Goal: Task Accomplishment & Management: Use online tool/utility

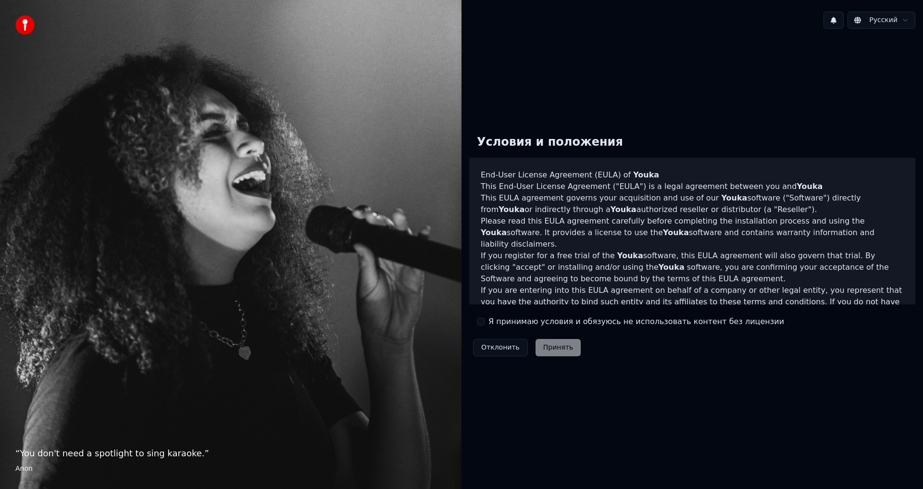
click at [479, 322] on button "Я принимаю условия и обязуюсь не использовать контент без лицензии" at bounding box center [481, 322] width 8 height 8
click at [551, 344] on button "Принять" at bounding box center [559, 347] width 46 height 17
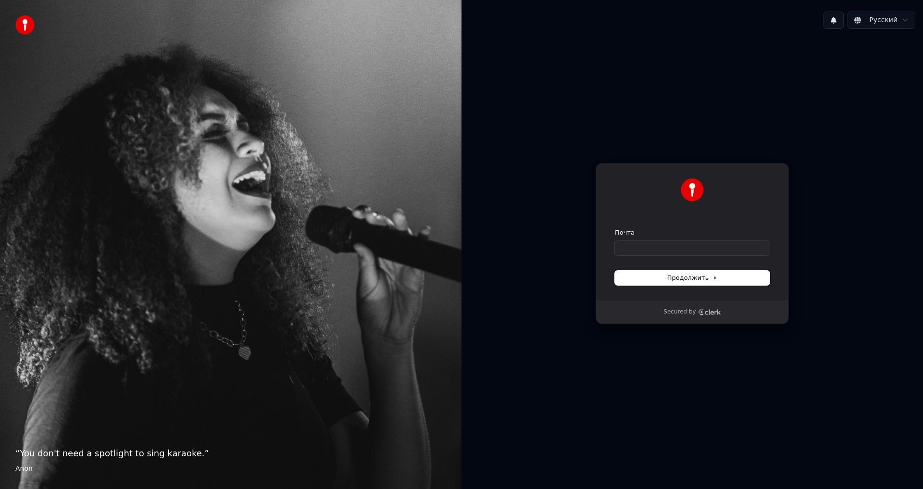
click at [676, 274] on span "Продолжить" at bounding box center [692, 278] width 50 height 9
click at [670, 303] on div "Secured by" at bounding box center [692, 312] width 192 height 23
click at [661, 251] on input "Почта" at bounding box center [692, 248] width 155 height 14
click at [615, 228] on button "submit" at bounding box center [615, 228] width 0 height 0
click at [665, 248] on input "**********" at bounding box center [692, 248] width 155 height 14
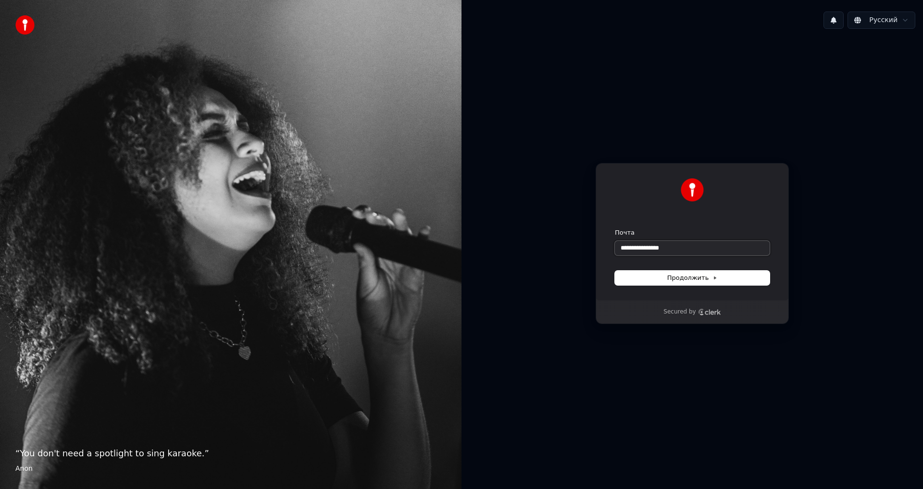
click at [615, 228] on button "submit" at bounding box center [615, 228] width 0 height 0
type input "**********"
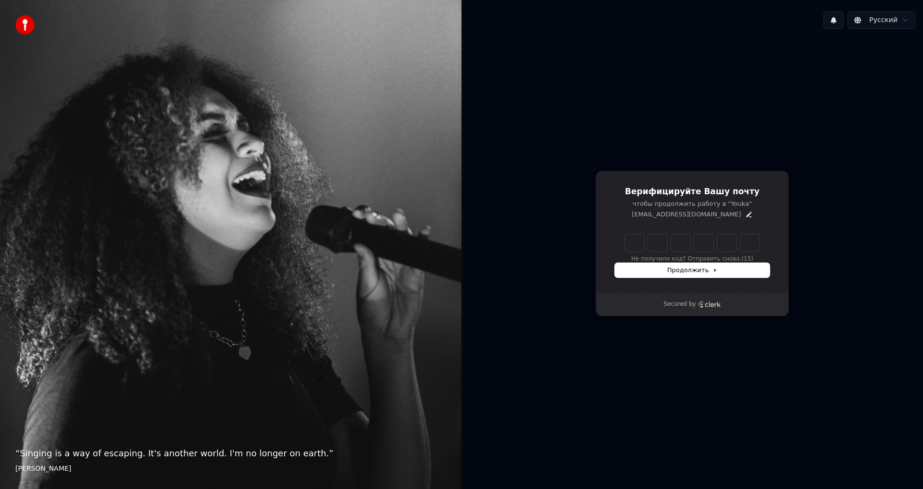
click at [628, 238] on input "Enter verification code" at bounding box center [692, 242] width 135 height 17
paste input "******"
type input "******"
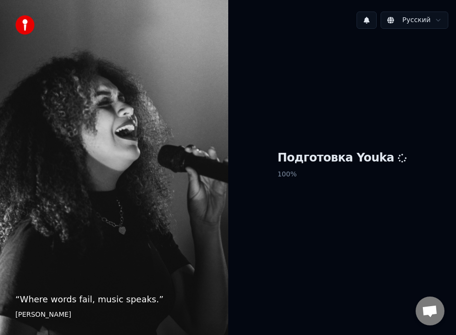
drag, startPoint x: 207, startPoint y: 119, endPoint x: 193, endPoint y: 217, distance: 99.6
click at [174, 191] on div "“ Where words fail, music speaks. ” [PERSON_NAME]" at bounding box center [114, 167] width 228 height 335
click at [237, 171] on div "Подготовка Youka 100 %" at bounding box center [342, 167] width 228 height 260
click at [329, 164] on h1 "Подготовка Youka" at bounding box center [341, 158] width 129 height 15
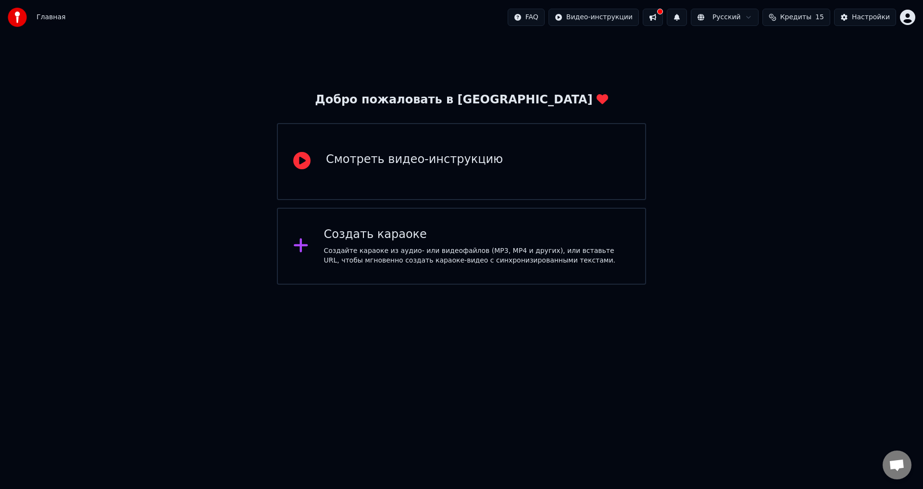
click at [316, 251] on div "Создать караоке Создайте караоке из аудио- или видеофайлов (MP3, MP4 и других),…" at bounding box center [461, 246] width 369 height 77
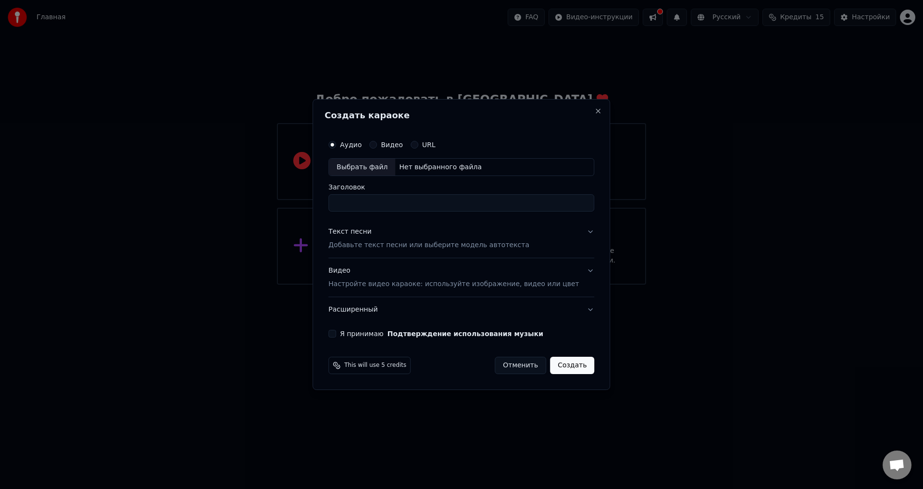
click at [426, 168] on div "Нет выбранного файла" at bounding box center [440, 168] width 90 height 10
click at [428, 143] on div "URL" at bounding box center [423, 145] width 25 height 8
click at [418, 143] on button "URL" at bounding box center [415, 145] width 8 height 8
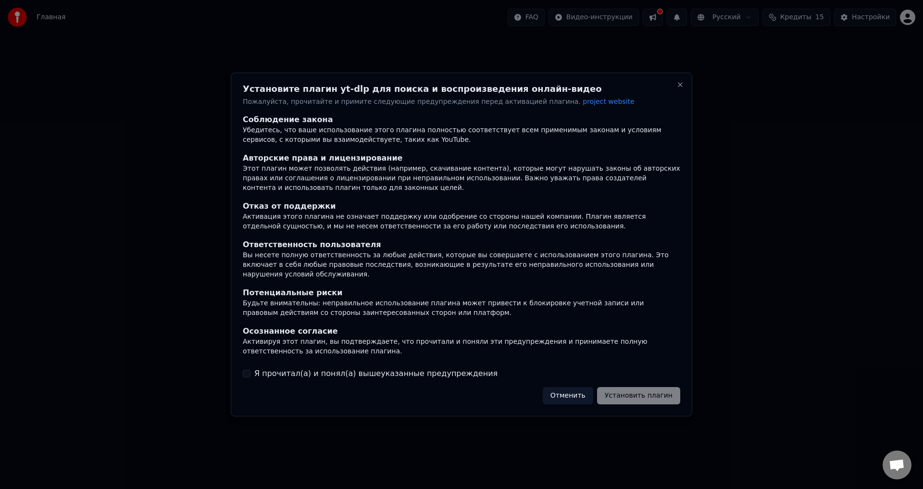
drag, startPoint x: 606, startPoint y: 391, endPoint x: 637, endPoint y: 393, distance: 30.4
click at [630, 393] on div "Отменить Установить плагин" at bounding box center [612, 395] width 138 height 17
click at [638, 412] on div at bounding box center [461, 244] width 923 height 489
click at [647, 397] on div "Отменить Установить плагин" at bounding box center [612, 395] width 138 height 17
drag, startPoint x: 245, startPoint y: 367, endPoint x: 301, endPoint y: 377, distance: 56.7
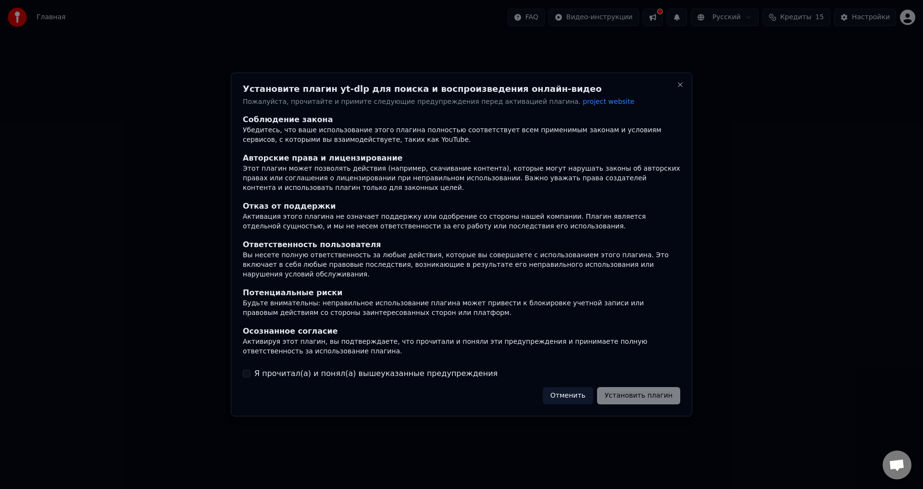
click at [246, 370] on button "Я прочитал(а) и понял(а) вышеуказанные предупреждения" at bounding box center [247, 374] width 8 height 8
click at [657, 393] on button "Установить плагин" at bounding box center [638, 395] width 83 height 17
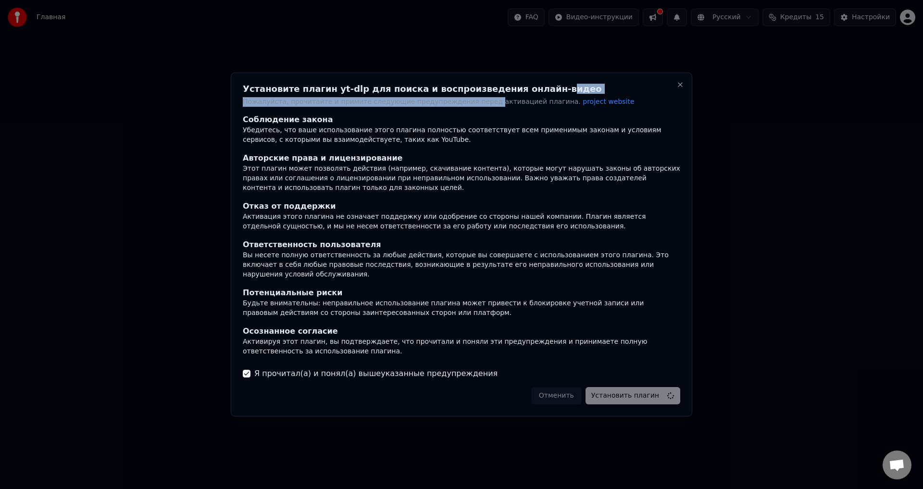
click at [467, 104] on div "Установите плагин yt-dlp для поиска и воспроизведения онлайн-видео Пожалуйста, …" at bounding box center [462, 96] width 438 height 22
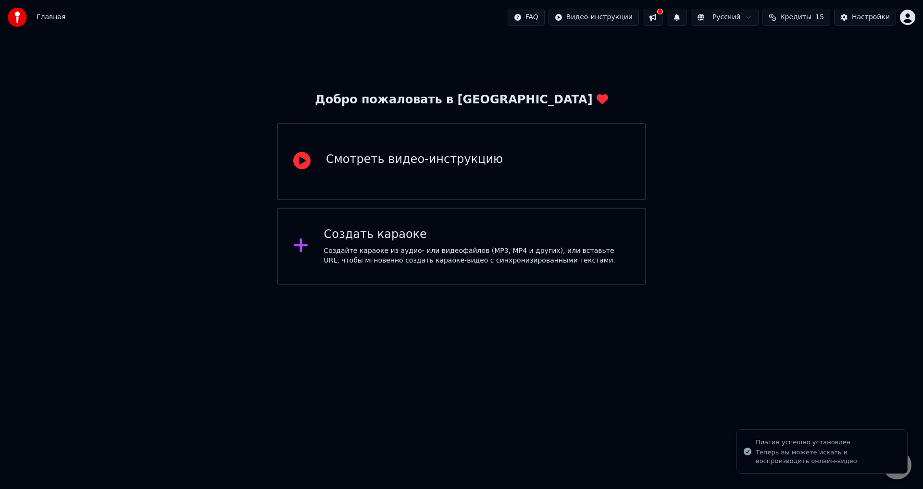
click at [386, 222] on div "Создать караоке Создайте караоке из аудио- или видеофайлов (MP3, MP4 и других),…" at bounding box center [461, 246] width 369 height 77
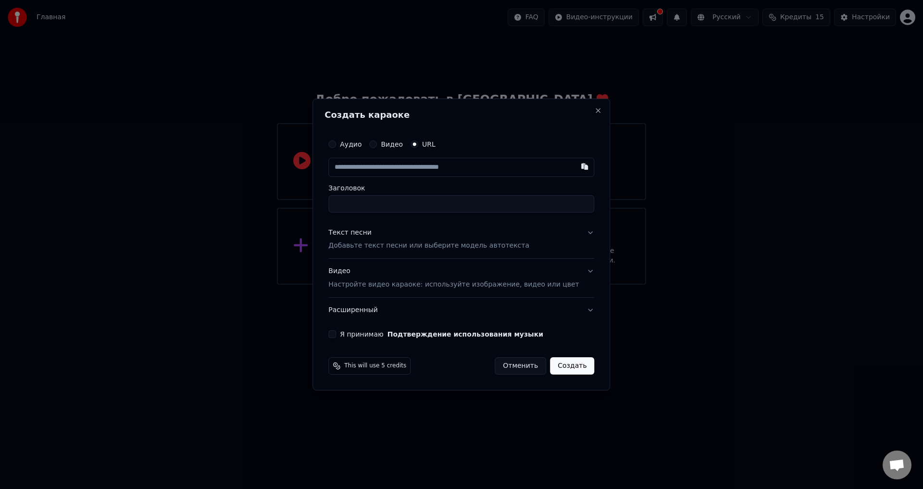
click at [400, 171] on input "text" at bounding box center [461, 167] width 266 height 19
type input "**********"
click at [378, 206] on input "Заголовок" at bounding box center [461, 203] width 266 height 17
type input "**********"
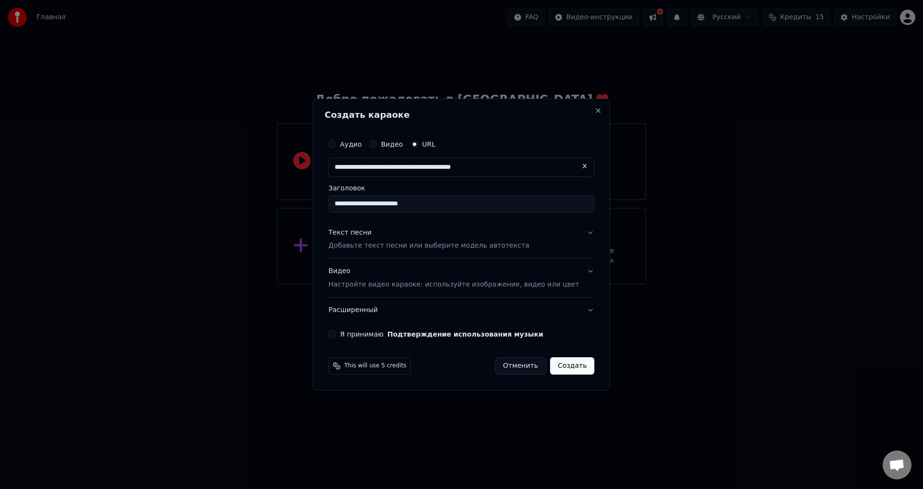
click at [442, 185] on label "Заголовок" at bounding box center [461, 188] width 266 height 7
click at [442, 195] on input "**********" at bounding box center [461, 203] width 266 height 17
click at [372, 289] on p "Настройте видео караоке: используйте изображение, видео или цвет" at bounding box center [453, 285] width 251 height 10
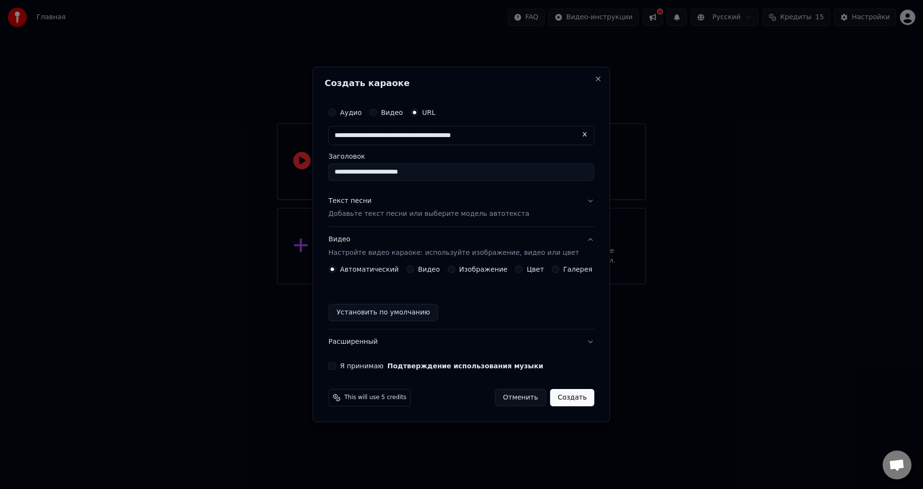
click at [414, 268] on button "Видео" at bounding box center [410, 269] width 8 height 8
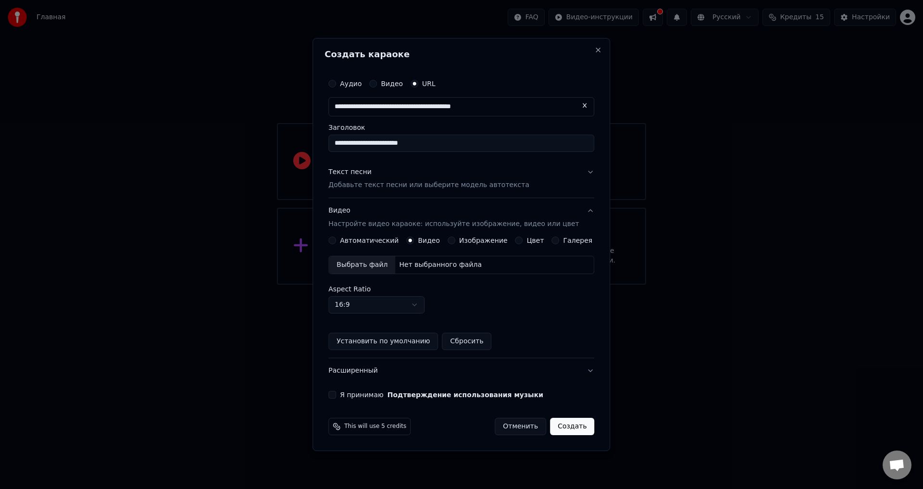
click at [336, 239] on button "Автоматический" at bounding box center [332, 241] width 8 height 8
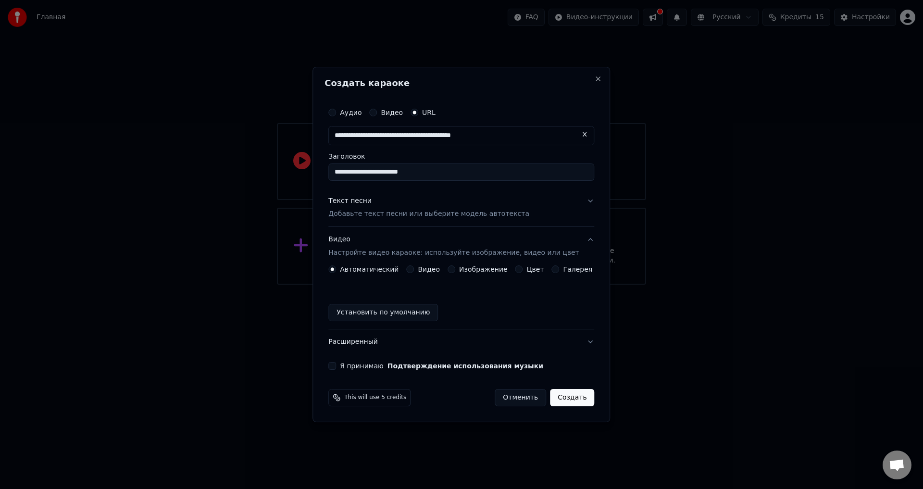
click at [366, 318] on button "Установить по умолчанию" at bounding box center [383, 312] width 110 height 17
click at [336, 368] on button "Я принимаю Подтверждение использования музыки" at bounding box center [332, 366] width 8 height 8
click at [563, 394] on button "Создать" at bounding box center [572, 397] width 44 height 17
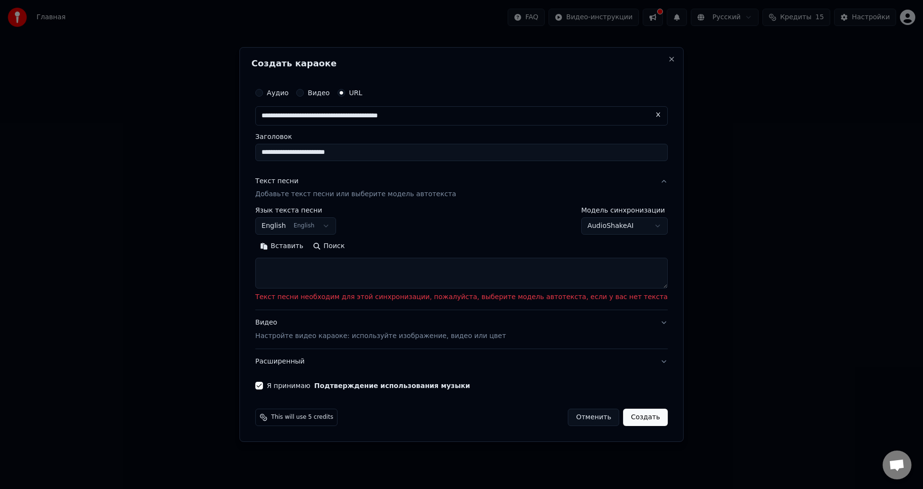
click at [347, 272] on textarea at bounding box center [461, 273] width 413 height 31
paste textarea "**********"
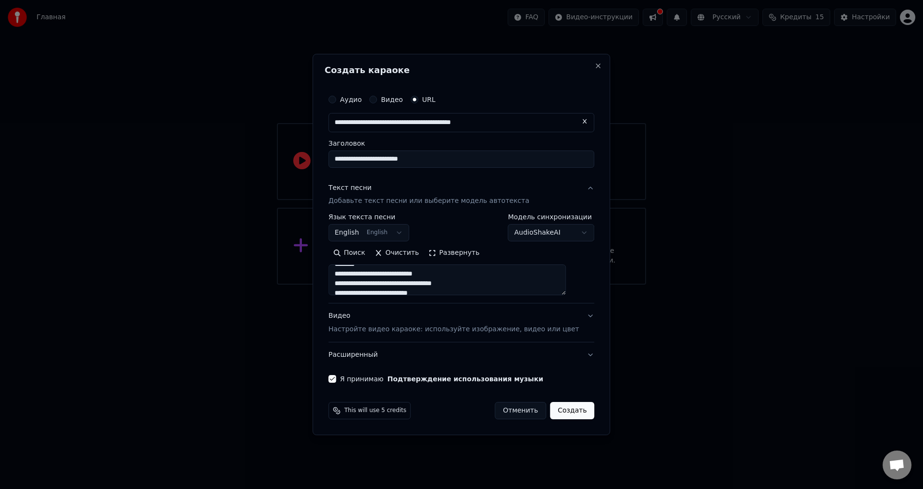
scroll to position [141, 0]
click at [378, 285] on textarea "**********" at bounding box center [447, 280] width 238 height 31
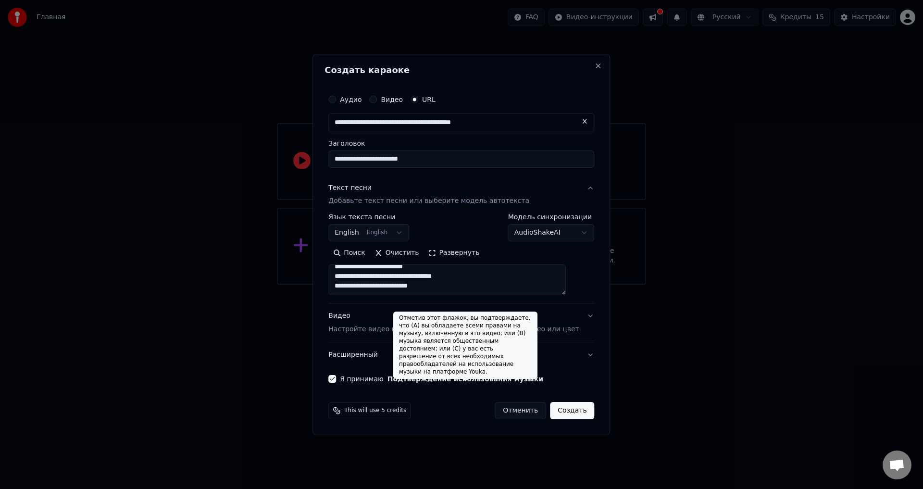
type textarea "**********"
click at [558, 408] on button "Создать" at bounding box center [572, 410] width 44 height 17
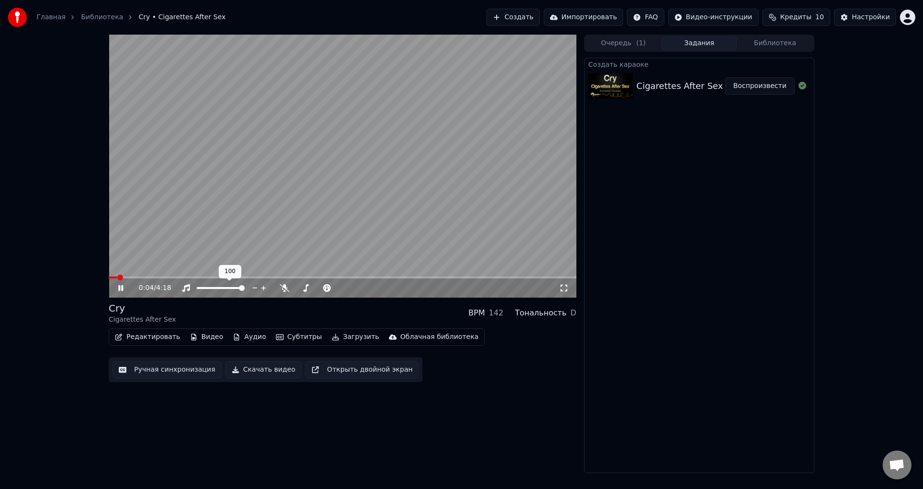
drag, startPoint x: 229, startPoint y: 287, endPoint x: 225, endPoint y: 290, distance: 5.9
click at [225, 290] on div at bounding box center [229, 288] width 77 height 10
click at [206, 291] on span at bounding box center [208, 288] width 6 height 6
click at [199, 291] on span at bounding box center [201, 288] width 6 height 6
click at [283, 286] on icon at bounding box center [285, 288] width 10 height 8
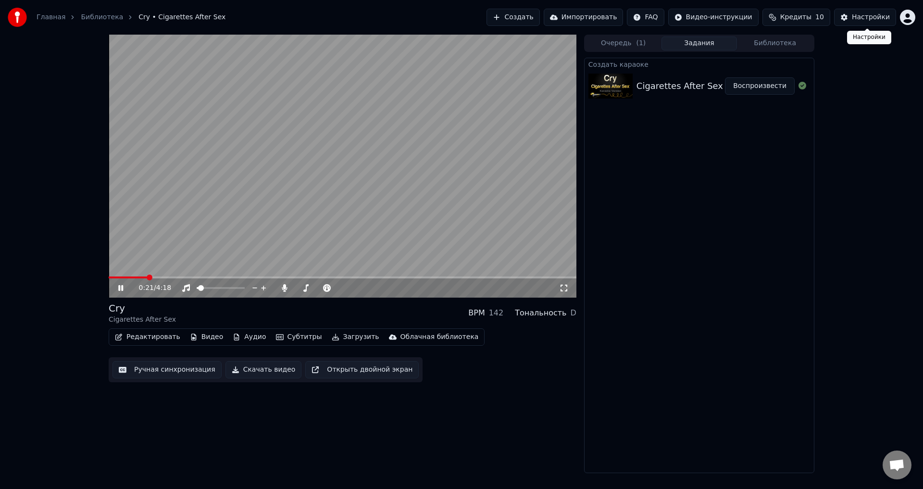
click at [857, 16] on div "Настройки" at bounding box center [871, 18] width 38 height 10
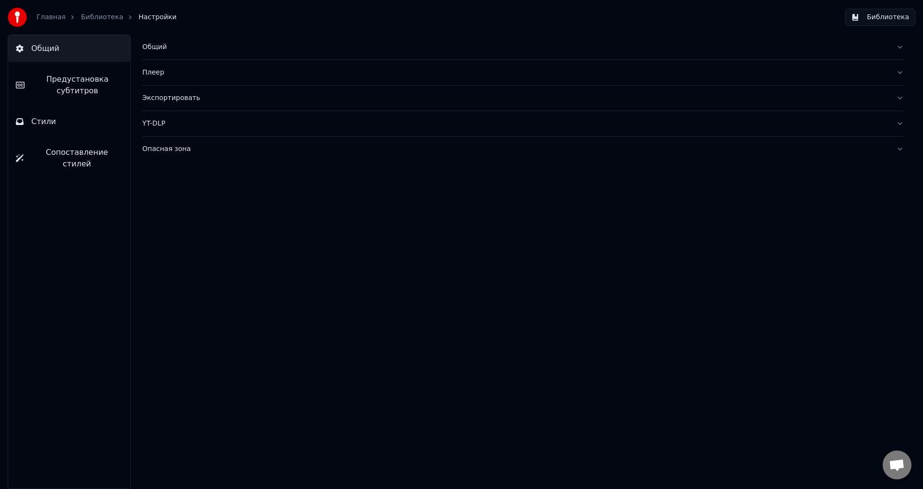
click at [76, 90] on span "Предустановка субтитров" at bounding box center [77, 85] width 90 height 23
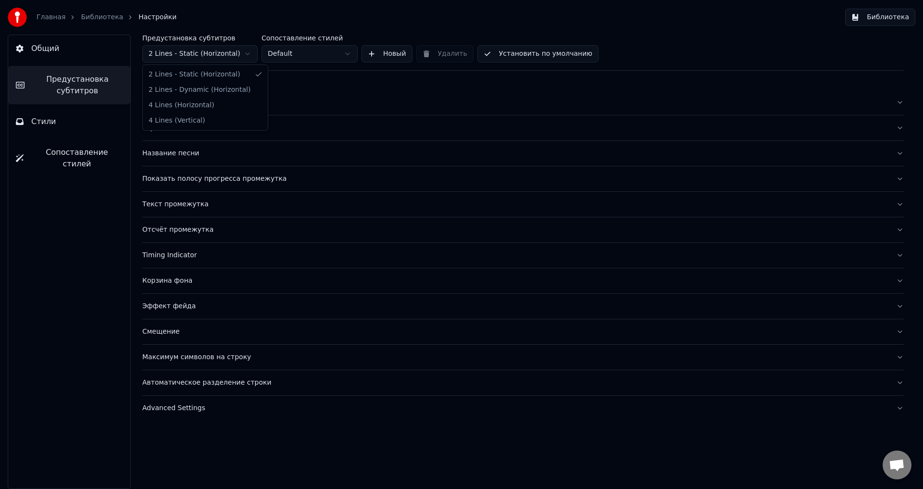
click at [182, 51] on html "Главная Библиотека Настройки Библиотека Общий Предустановка субтитров Стили Соп…" at bounding box center [461, 244] width 923 height 489
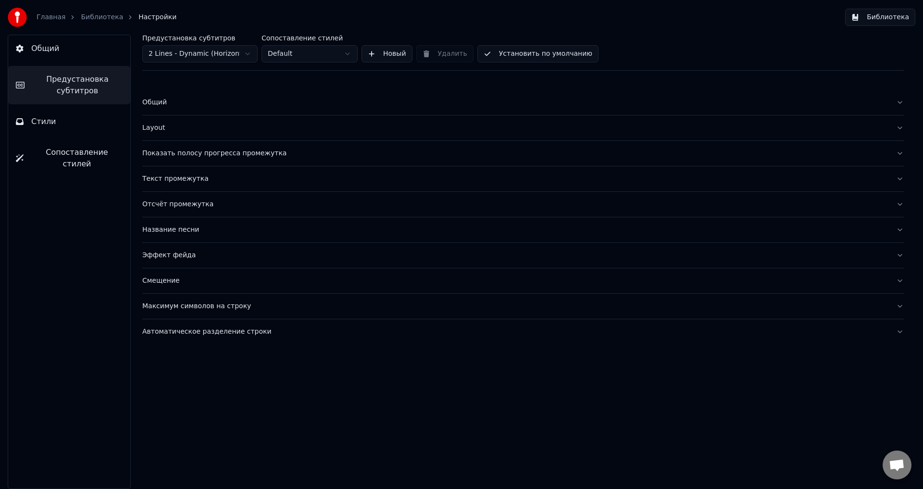
click at [222, 60] on html "Главная Библиотека Настройки Библиотека Общий Предустановка субтитров Стили Соп…" at bounding box center [461, 244] width 923 height 489
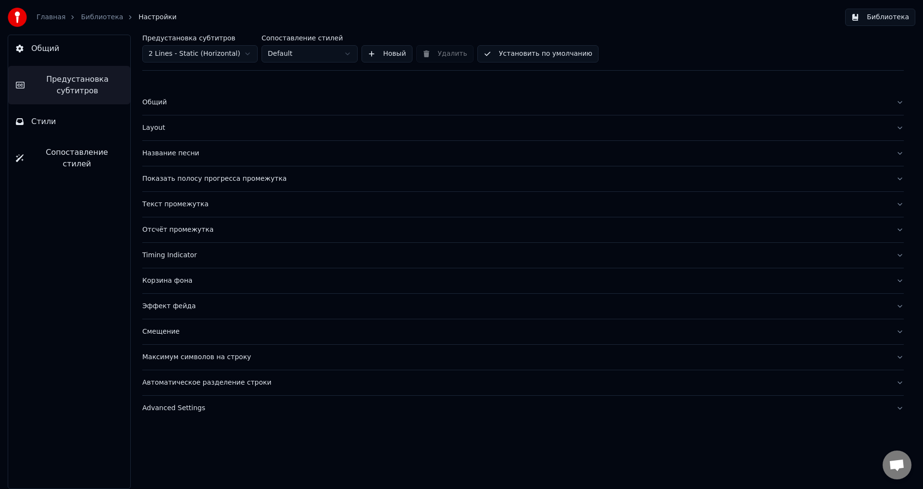
click at [291, 53] on html "Главная Библиотека Настройки Библиотека Общий Предустановка субтитров Стили Соп…" at bounding box center [461, 244] width 923 height 489
drag, startPoint x: 316, startPoint y: 58, endPoint x: 357, endPoint y: 58, distance: 40.9
click at [319, 58] on html "Главная Библиотека Настройки Библиотека Общий Предустановка субтитров Стили Соп…" at bounding box center [461, 244] width 923 height 489
click at [66, 115] on button "Стили" at bounding box center [69, 121] width 122 height 27
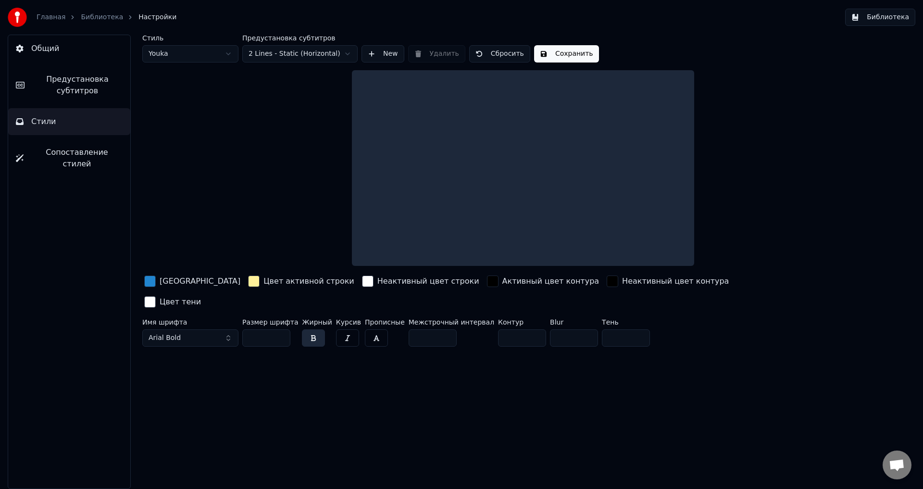
click at [78, 55] on button "Общий" at bounding box center [69, 48] width 122 height 27
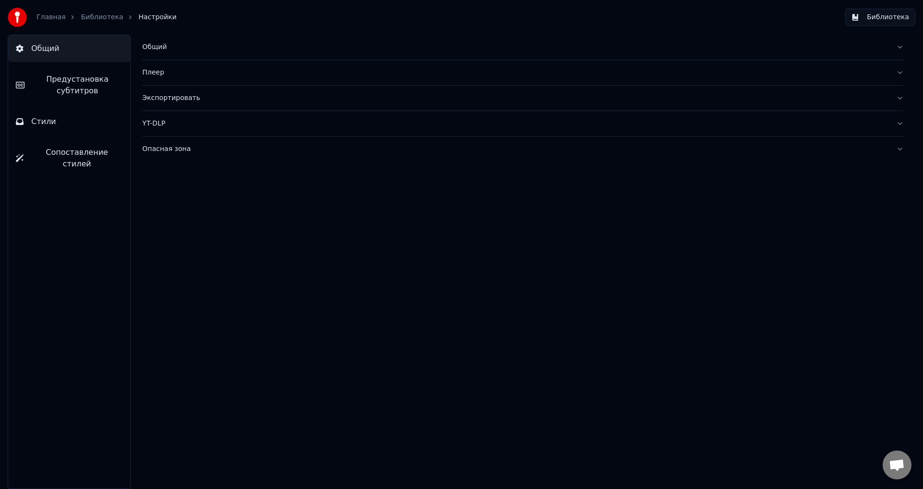
click at [157, 48] on div "Общий" at bounding box center [515, 47] width 746 height 10
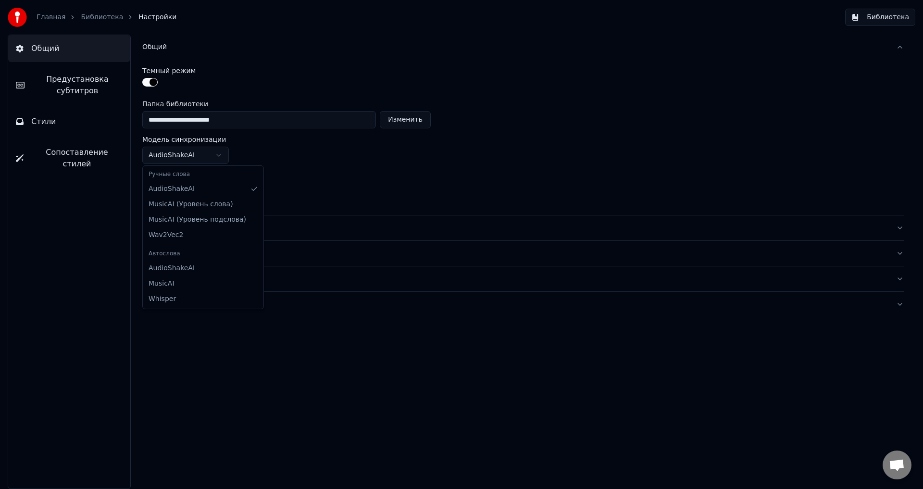
click at [187, 156] on html "**********" at bounding box center [461, 244] width 923 height 489
click at [189, 154] on html "**********" at bounding box center [461, 244] width 923 height 489
click at [157, 230] on div "Плеер" at bounding box center [515, 228] width 746 height 10
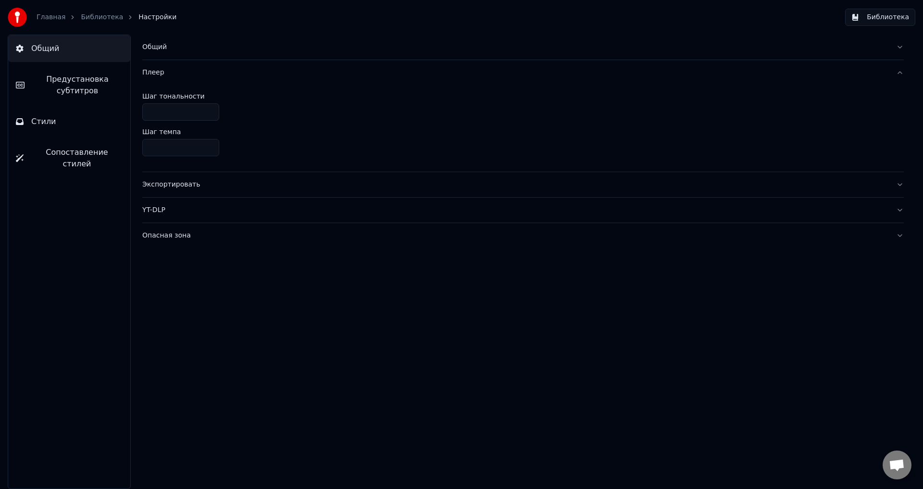
click at [161, 186] on div "Экспортировать" at bounding box center [515, 185] width 746 height 10
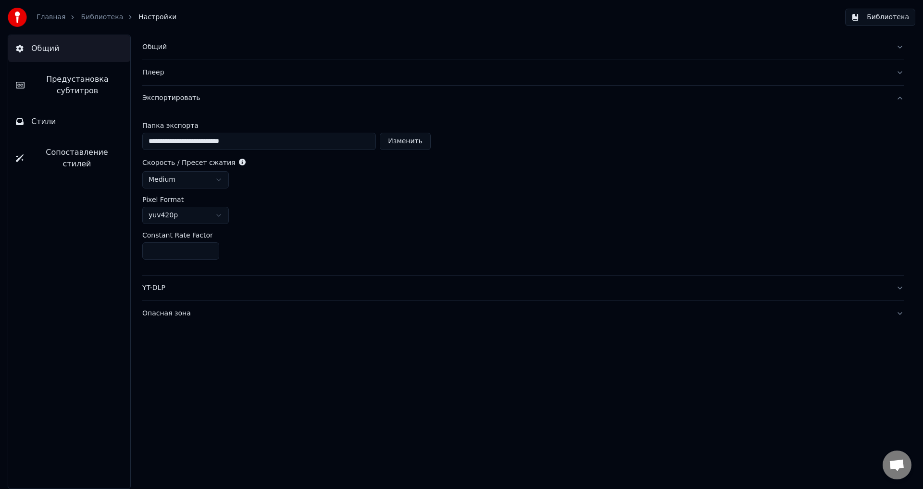
click at [158, 292] on div "YT-DLP" at bounding box center [515, 288] width 746 height 10
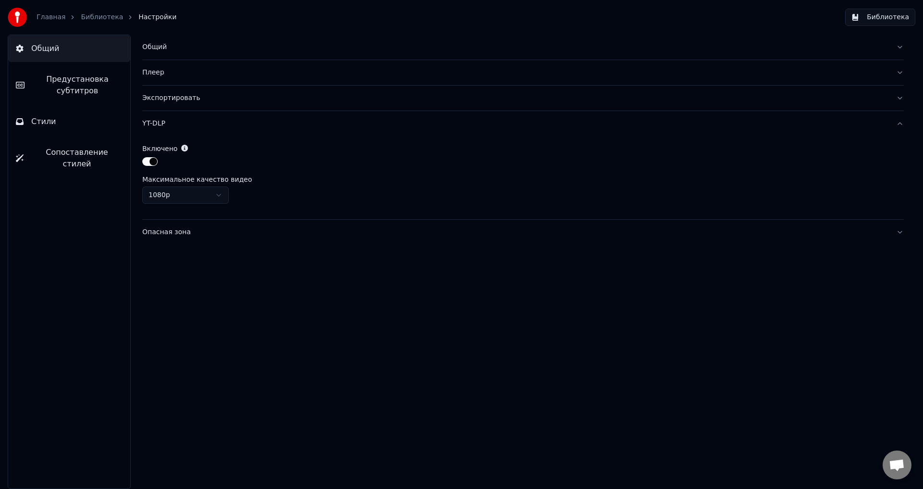
click at [167, 237] on div "Опасная зона" at bounding box center [515, 232] width 746 height 10
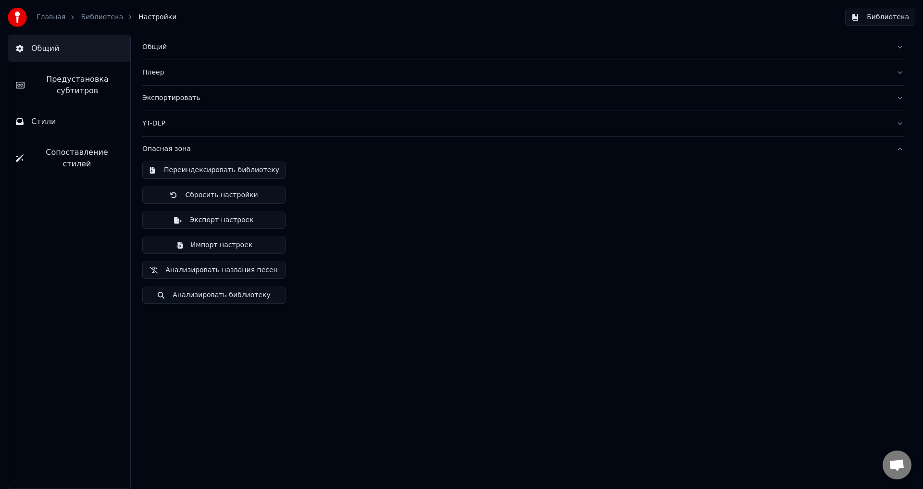
click at [93, 18] on link "Библиотека" at bounding box center [102, 18] width 42 height 10
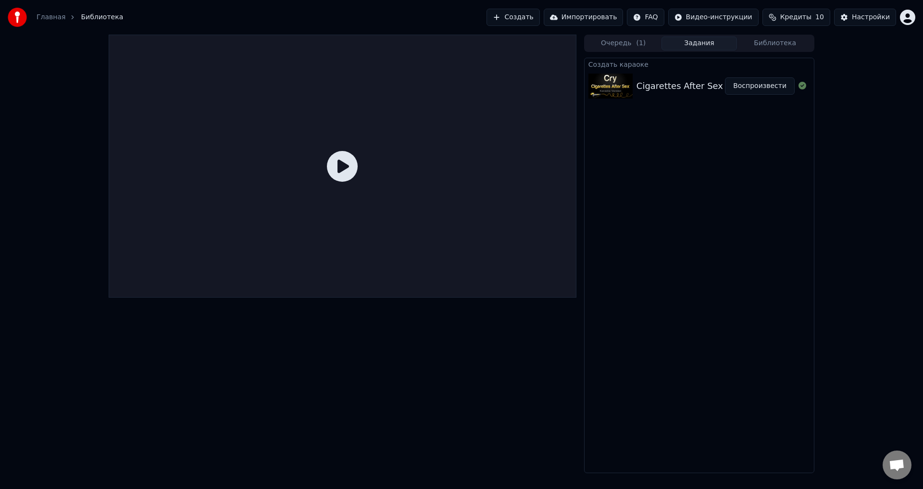
click at [49, 17] on link "Главная" at bounding box center [51, 18] width 29 height 10
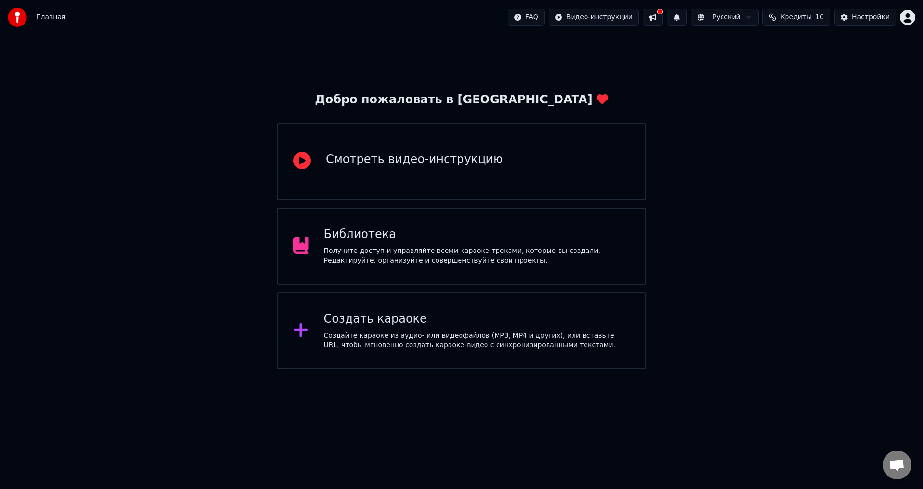
click at [369, 183] on div "Смотреть видео-инструкцию" at bounding box center [461, 161] width 369 height 77
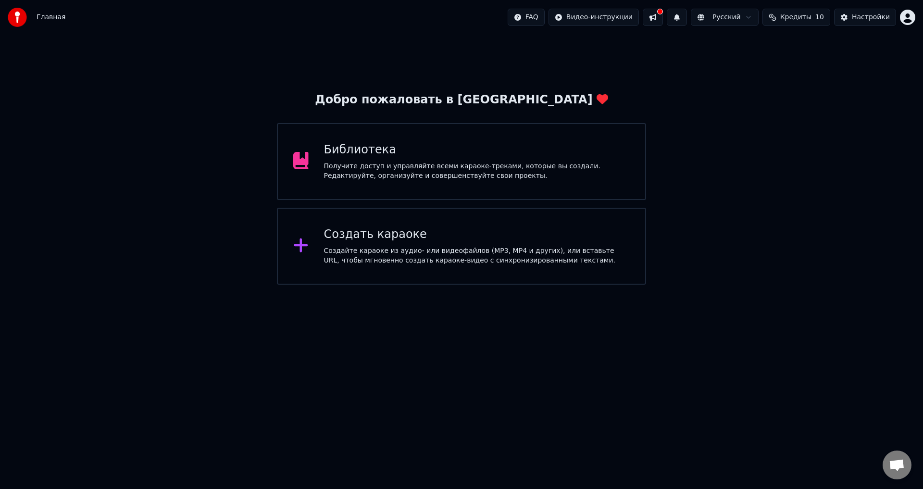
click at [339, 170] on div "Получите доступ и управляйте всеми караоке-треками, которые вы создали. Редакти…" at bounding box center [477, 171] width 306 height 19
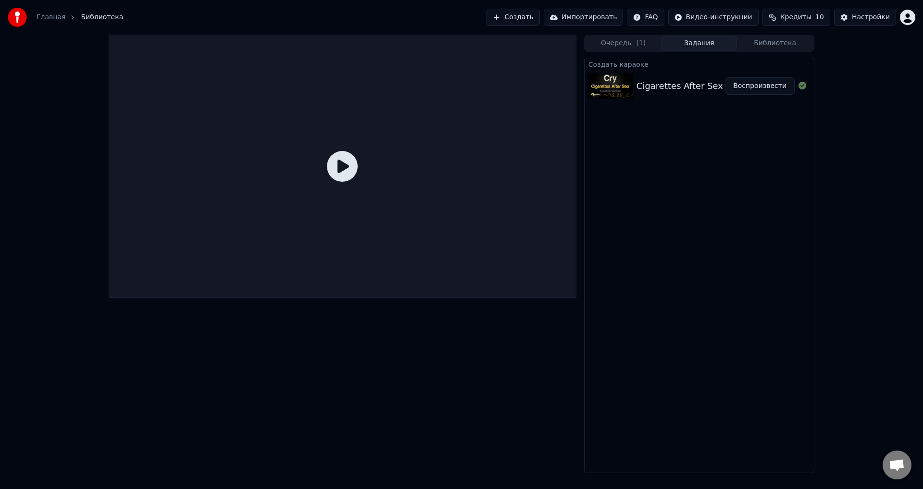
click at [629, 94] on img at bounding box center [611, 86] width 44 height 25
click at [757, 84] on button "Воспроизвести" at bounding box center [760, 85] width 70 height 17
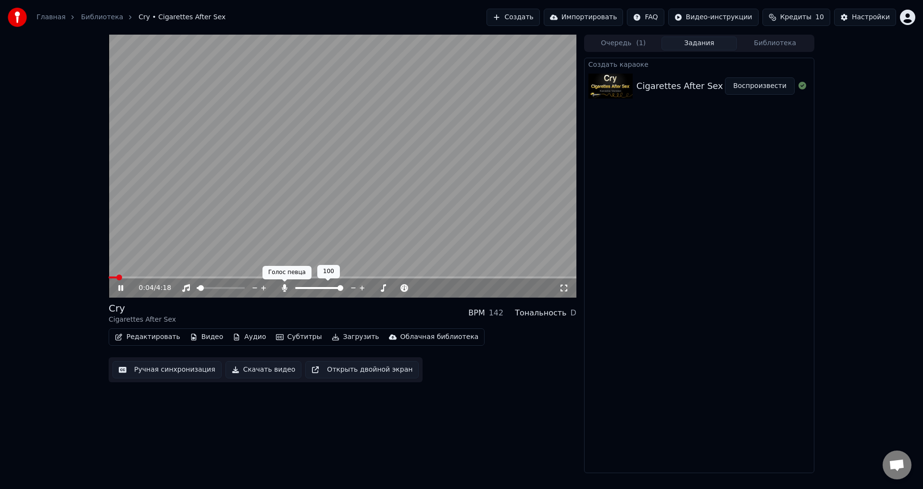
click at [284, 288] on icon at bounding box center [284, 288] width 5 height 8
click at [340, 289] on span at bounding box center [328, 288] width 24 height 2
click at [205, 289] on span at bounding box center [207, 288] width 6 height 6
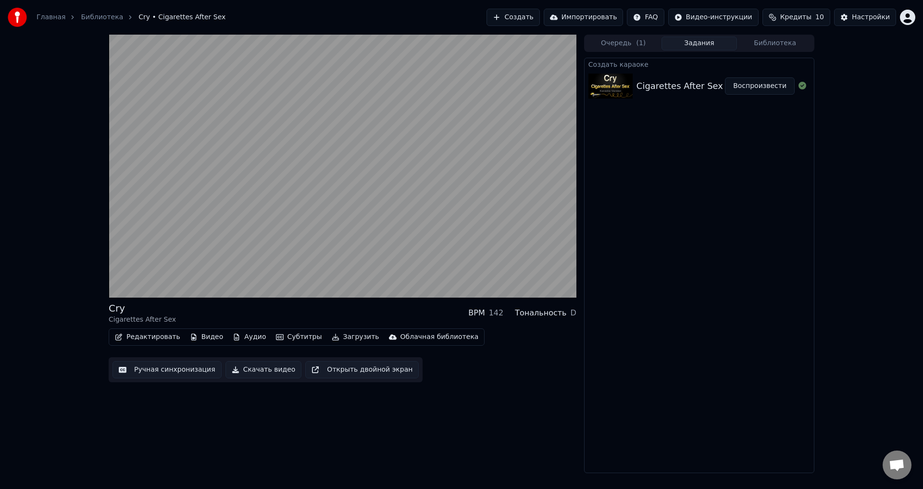
click at [351, 430] on div "Cry Cigarettes After Sex BPM 142 Тональность D Редактировать Видео Аудио Субтит…" at bounding box center [343, 254] width 468 height 439
click at [286, 338] on button "Субтитры" at bounding box center [299, 336] width 54 height 13
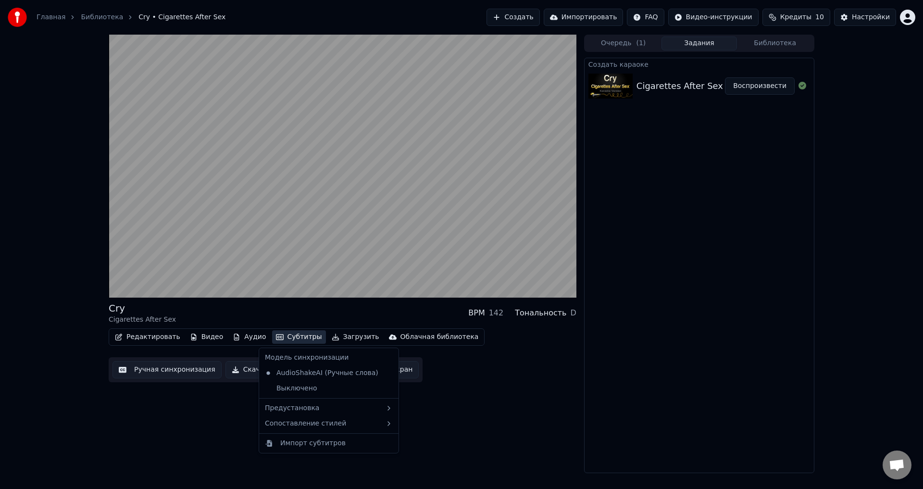
click at [286, 338] on button "Субтитры" at bounding box center [299, 336] width 54 height 13
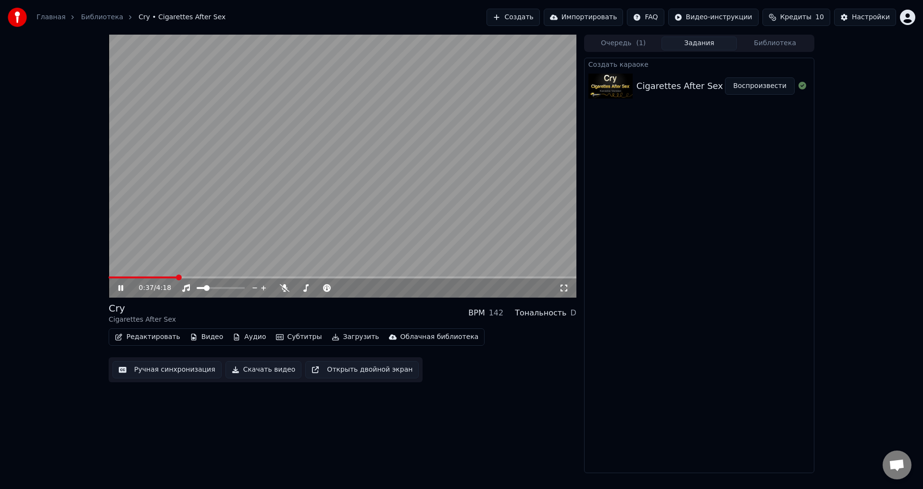
click at [254, 187] on video at bounding box center [343, 166] width 468 height 263
click at [287, 291] on icon at bounding box center [285, 288] width 10 height 8
click at [275, 172] on video at bounding box center [343, 166] width 468 height 263
drag, startPoint x: 184, startPoint y: 274, endPoint x: 176, endPoint y: 277, distance: 7.8
click at [176, 277] on div "0:47 / 4:18" at bounding box center [343, 166] width 468 height 263
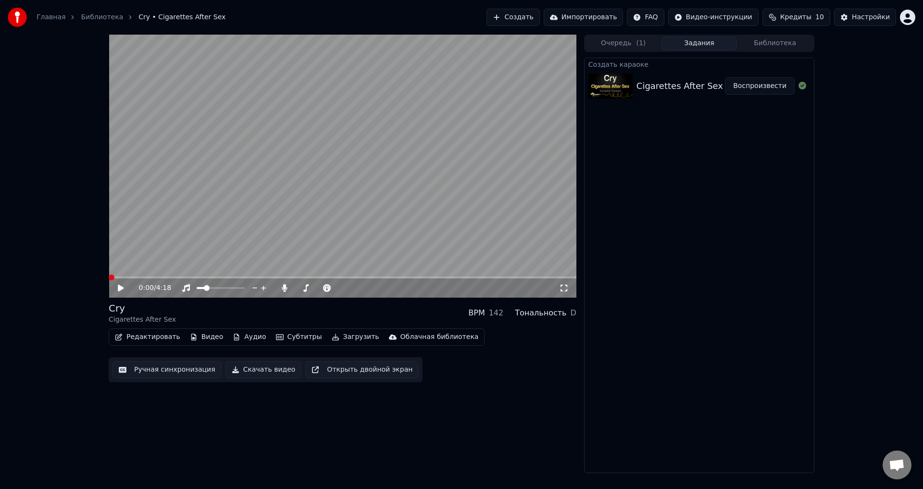
click at [109, 278] on span at bounding box center [109, 278] width 0 height 2
click at [204, 213] on video at bounding box center [343, 166] width 468 height 263
click at [286, 287] on icon at bounding box center [284, 288] width 5 height 8
click at [285, 289] on icon at bounding box center [285, 288] width 10 height 8
click at [314, 291] on span at bounding box center [315, 288] width 6 height 6
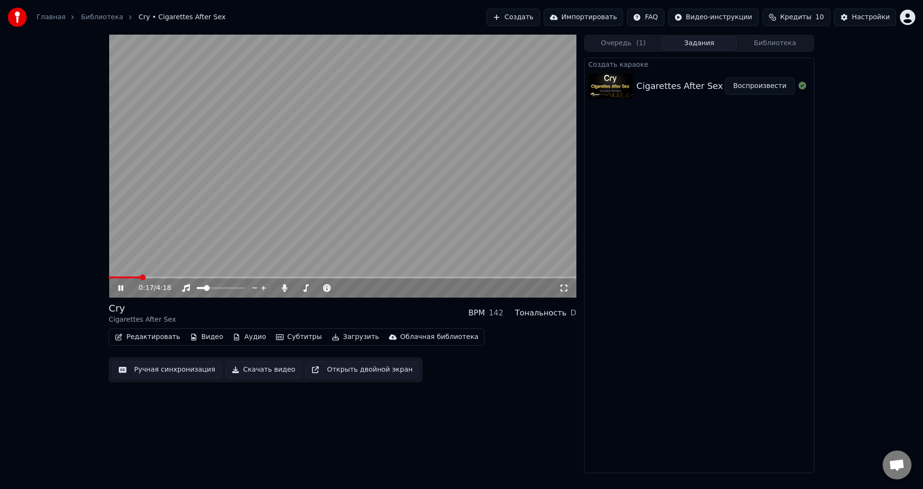
click at [188, 321] on div "Cry Cigarettes After Sex BPM 142 Тональность D" at bounding box center [343, 313] width 468 height 23
click at [119, 288] on icon at bounding box center [120, 288] width 5 height 6
click at [750, 22] on html "Главная Библиотека Cry • Cigarettes After Sex Создать Импортировать FAQ Видео-и…" at bounding box center [461, 244] width 923 height 489
click at [604, 13] on html "Главная Библиотека Cry • Cigarettes After Sex Создать Импортировать FAQ Видео-и…" at bounding box center [461, 244] width 923 height 489
click at [870, 19] on div "Настройки" at bounding box center [871, 18] width 38 height 10
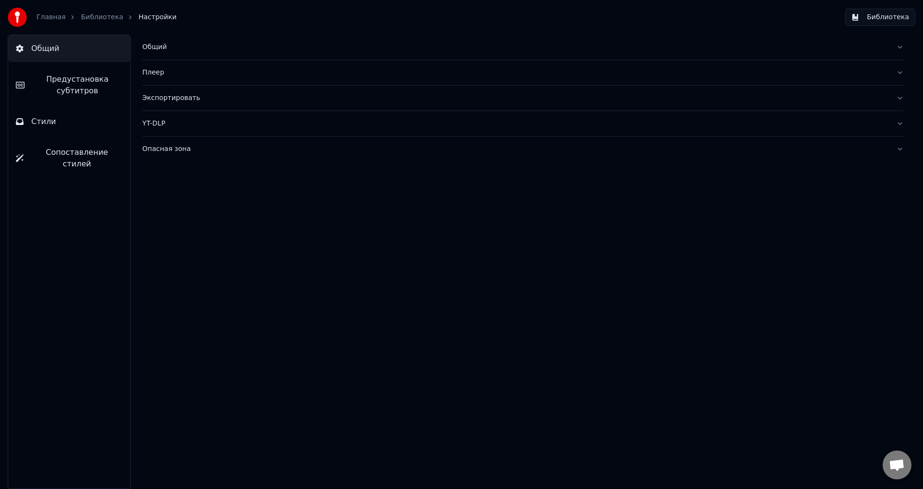
click at [52, 135] on button "Стили" at bounding box center [69, 121] width 122 height 27
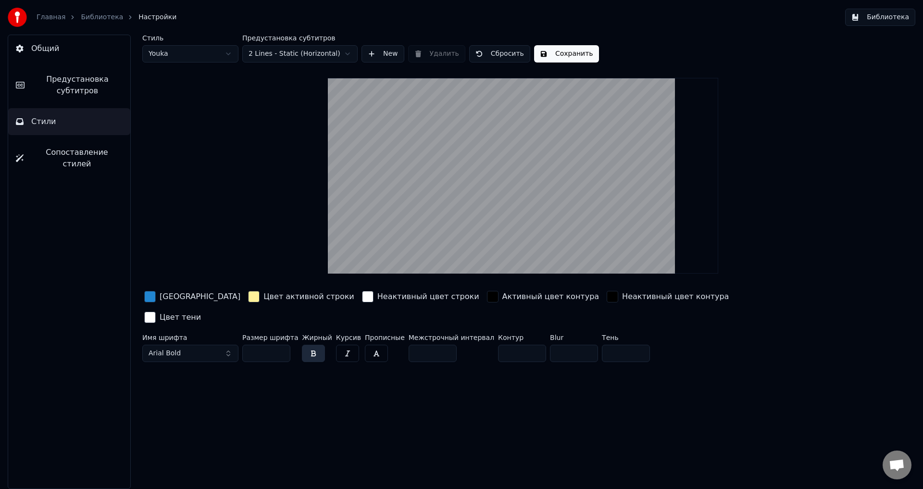
click at [77, 88] on span "Предустановка субтитров" at bounding box center [77, 85] width 90 height 23
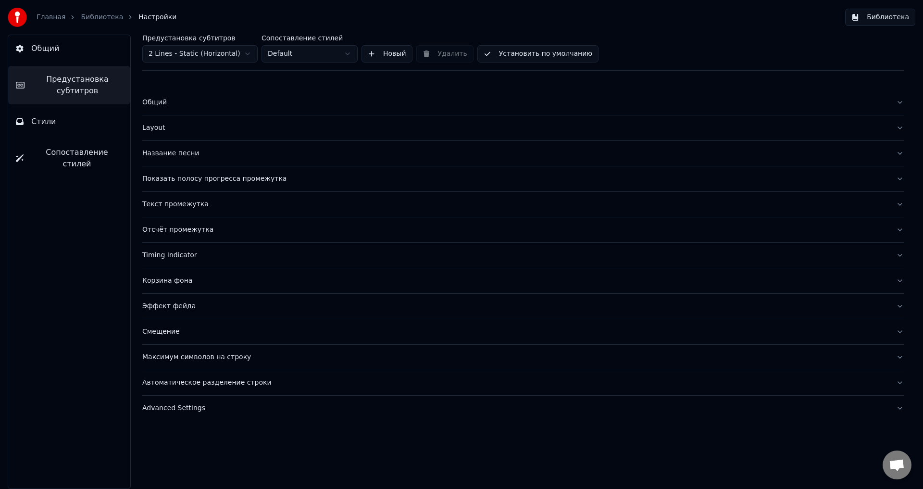
drag, startPoint x: 161, startPoint y: 99, endPoint x: 165, endPoint y: 110, distance: 11.7
click at [161, 100] on div "Общий" at bounding box center [515, 103] width 746 height 10
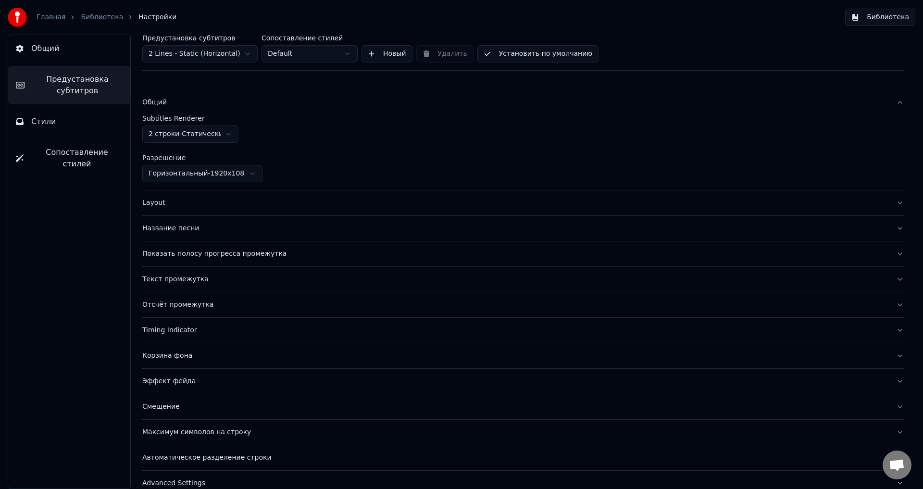
click at [190, 229] on div "Название песни" at bounding box center [515, 229] width 746 height 10
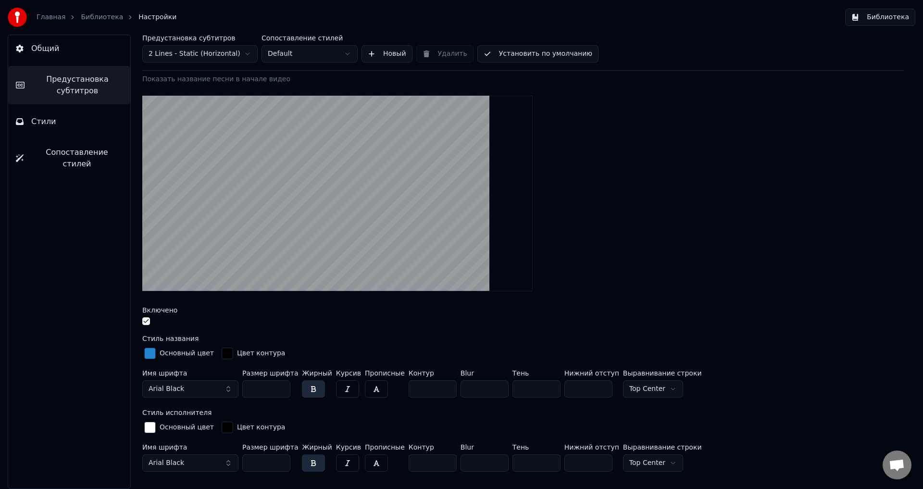
scroll to position [289, 0]
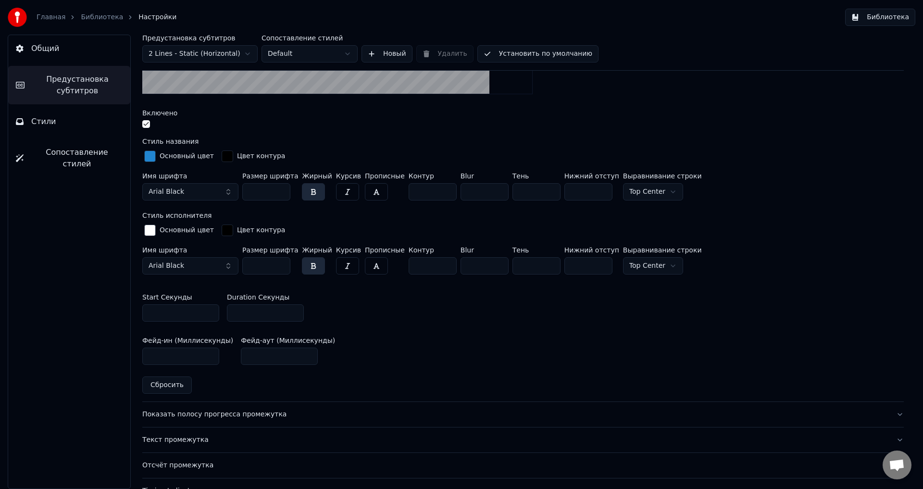
click at [161, 448] on button "Текст промежутка" at bounding box center [523, 440] width 762 height 25
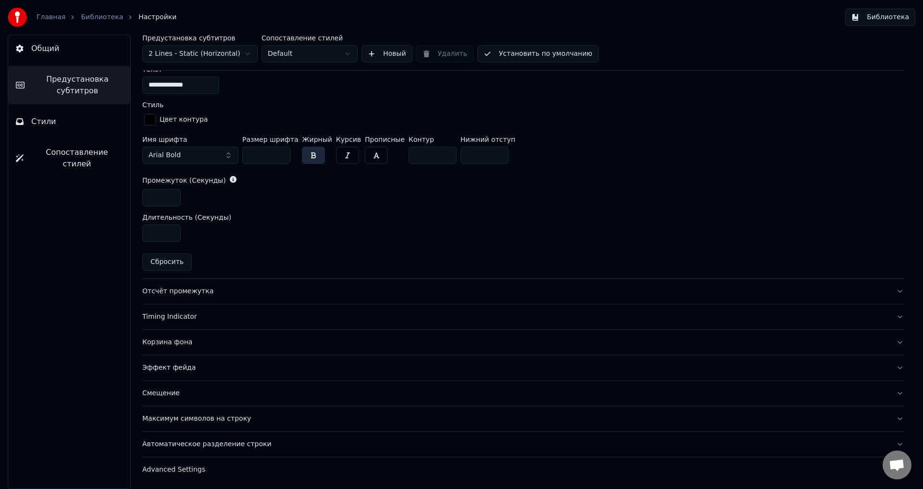
click at [189, 355] on button "Эффект фейда" at bounding box center [523, 367] width 762 height 25
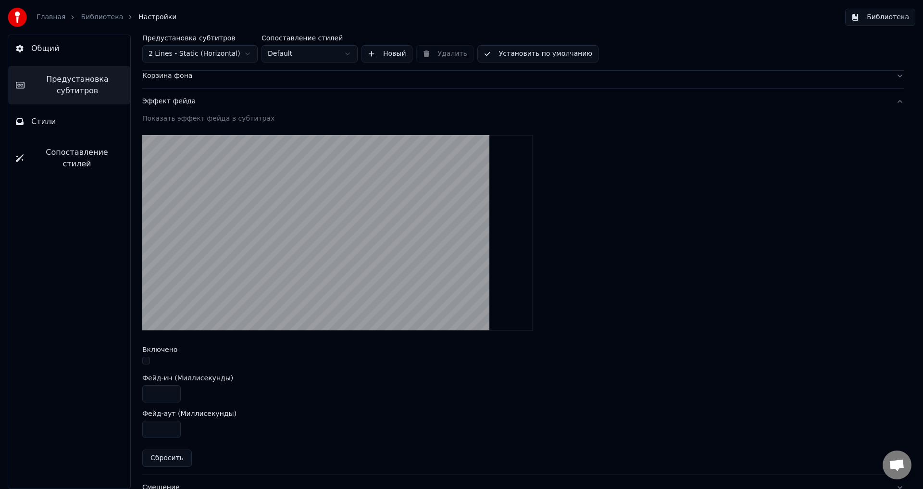
click at [182, 344] on div "Показать эффект фейда в субтитрах Включено Фейд-ин (Миллисекунды) **** Фейд-аут…" at bounding box center [523, 294] width 762 height 361
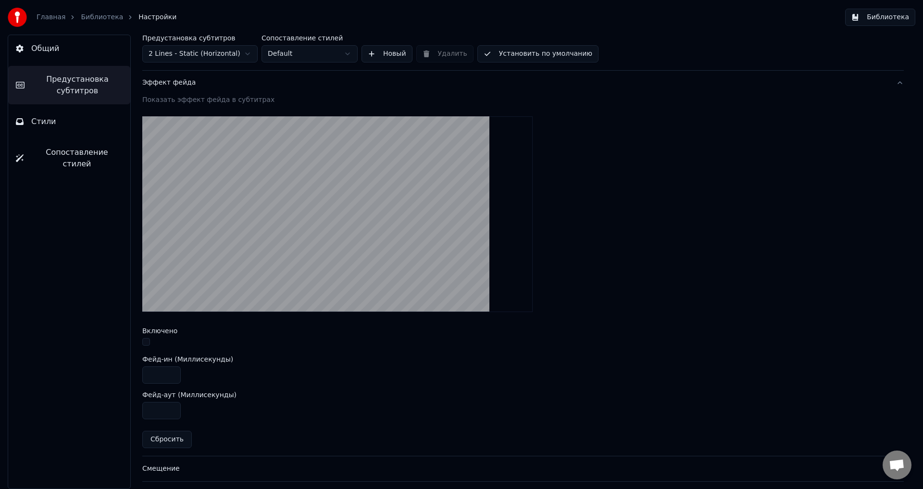
scroll to position [300, 0]
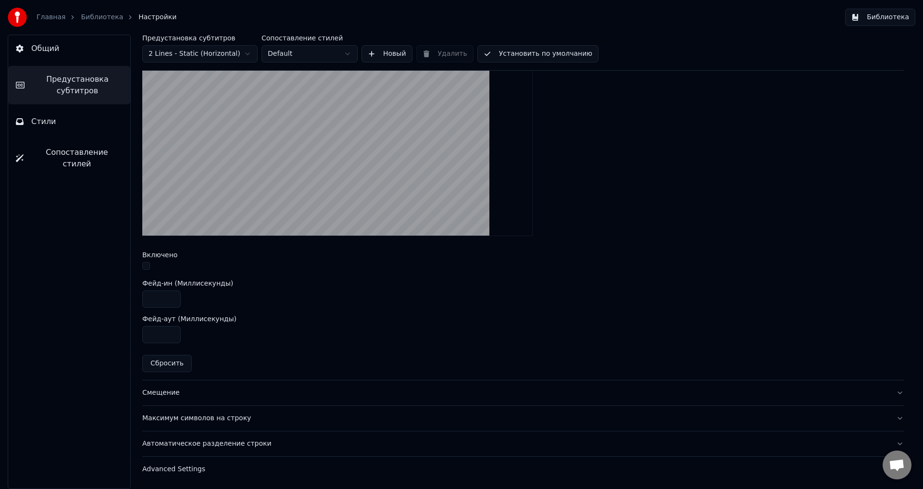
click at [170, 466] on div "Advanced Settings" at bounding box center [515, 470] width 746 height 10
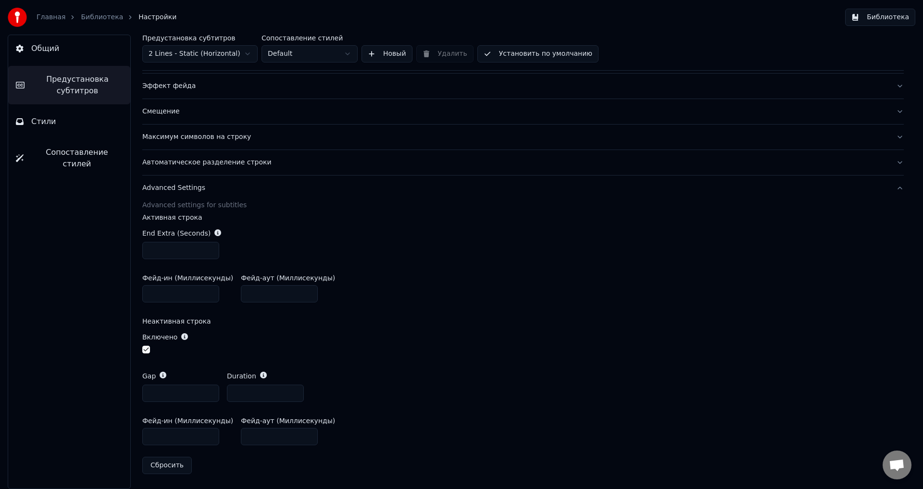
scroll to position [220, 0]
click at [80, 156] on span "Сопоставление стилей" at bounding box center [76, 158] width 91 height 23
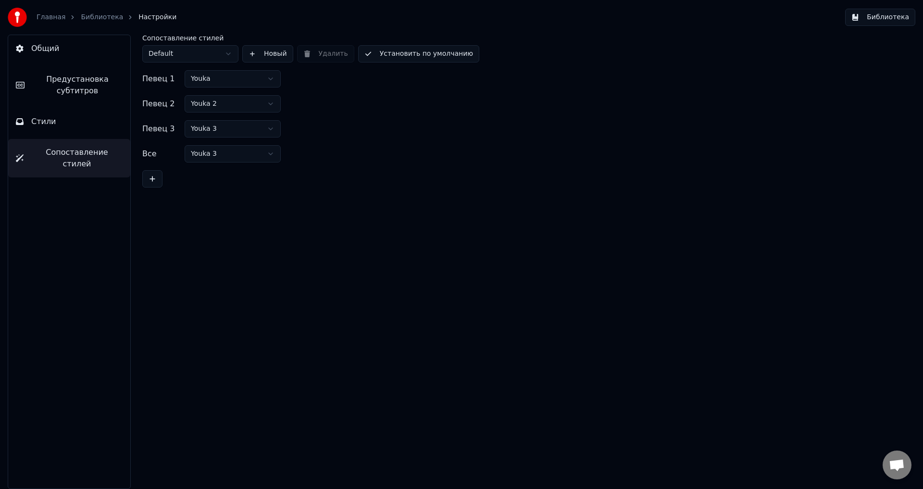
click at [90, 122] on button "Стили" at bounding box center [69, 121] width 122 height 27
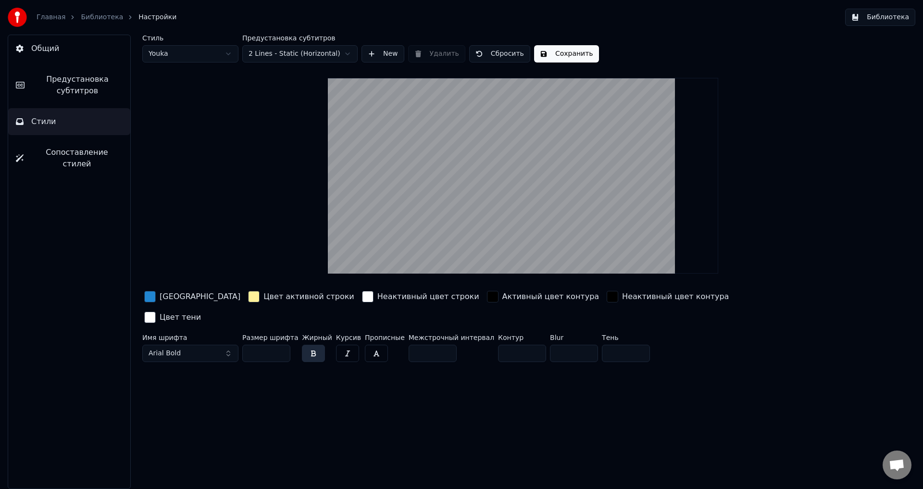
click at [94, 102] on button "Предустановка субтитров" at bounding box center [69, 85] width 122 height 38
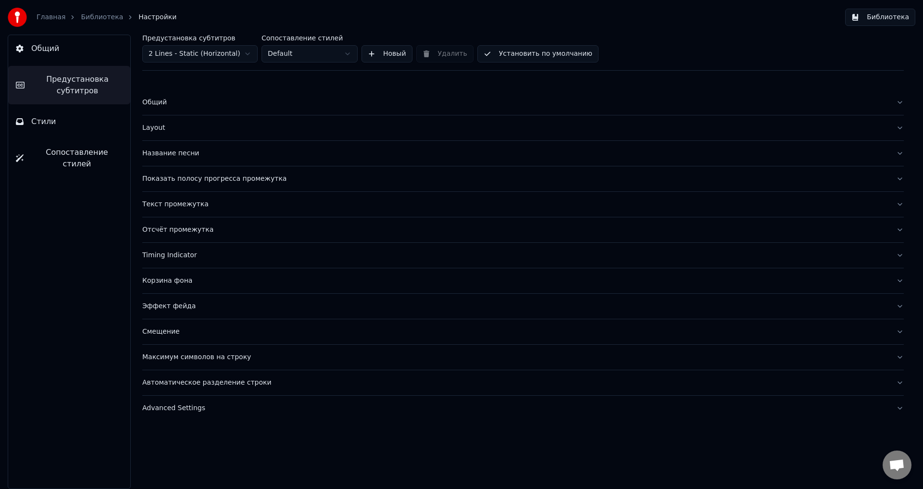
click at [67, 37] on button "Общий" at bounding box center [69, 48] width 122 height 27
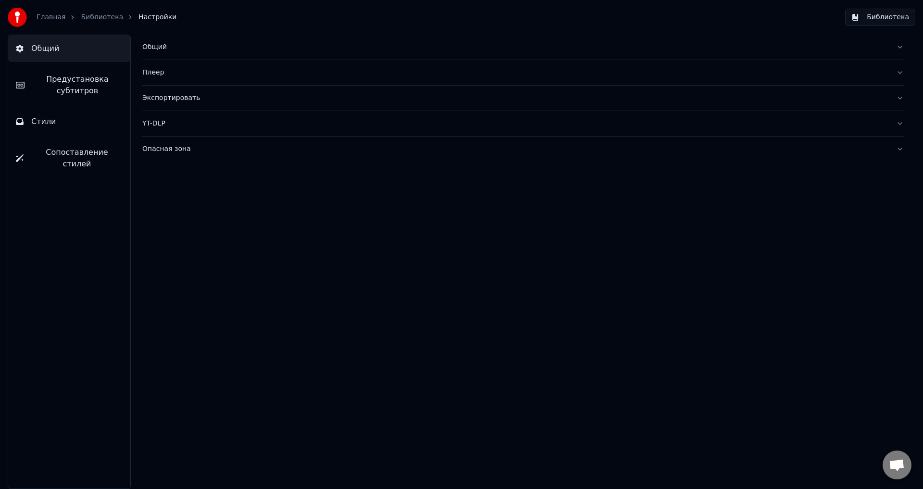
click at [160, 48] on div "Общий" at bounding box center [515, 47] width 746 height 10
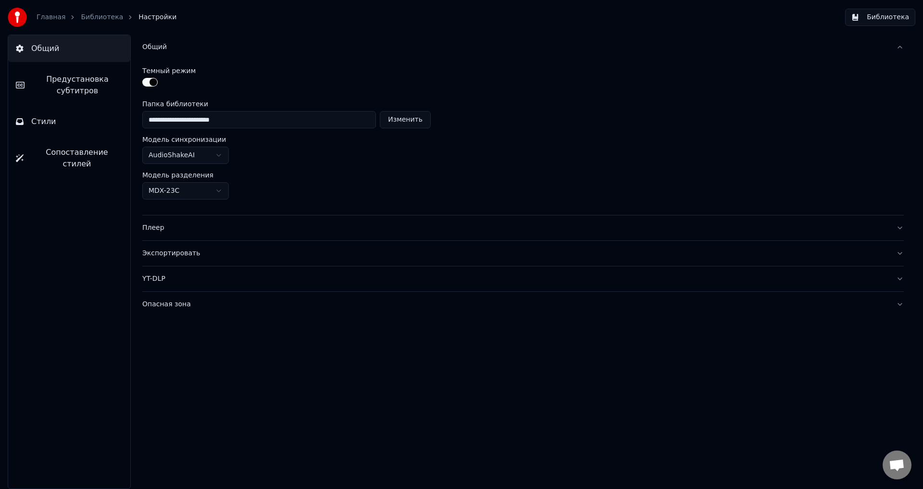
click at [201, 166] on div "**********" at bounding box center [523, 137] width 762 height 155
click at [209, 152] on html "**********" at bounding box center [461, 244] width 923 height 489
click at [175, 185] on html "**********" at bounding box center [461, 244] width 923 height 489
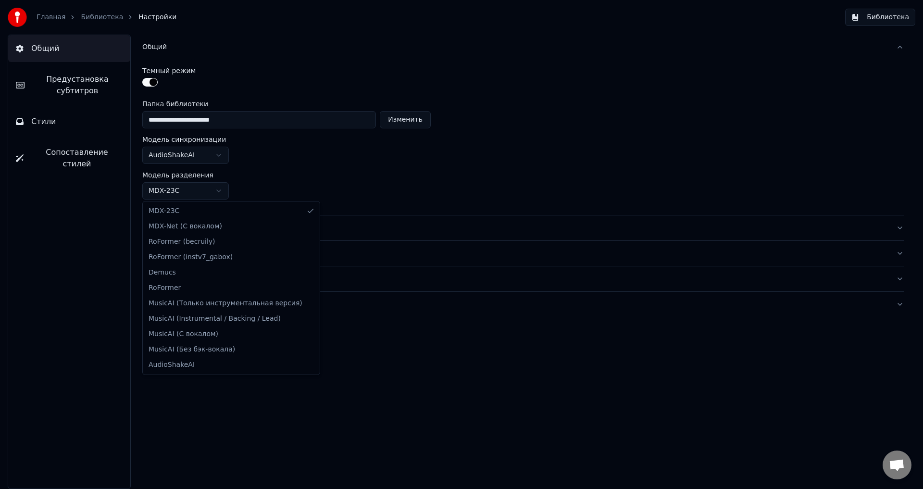
drag, startPoint x: 175, startPoint y: 186, endPoint x: 181, endPoint y: 188, distance: 6.4
click at [175, 187] on html "**********" at bounding box center [461, 244] width 923 height 489
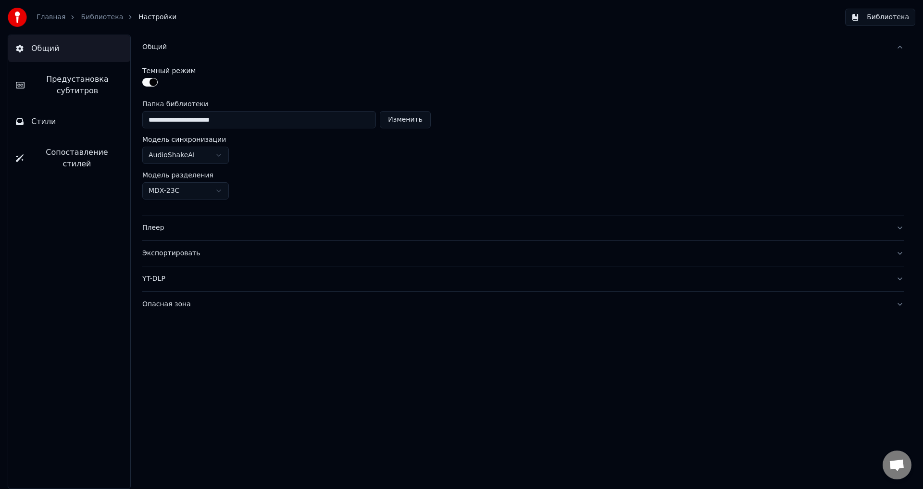
click at [182, 237] on button "Плеер" at bounding box center [523, 227] width 762 height 25
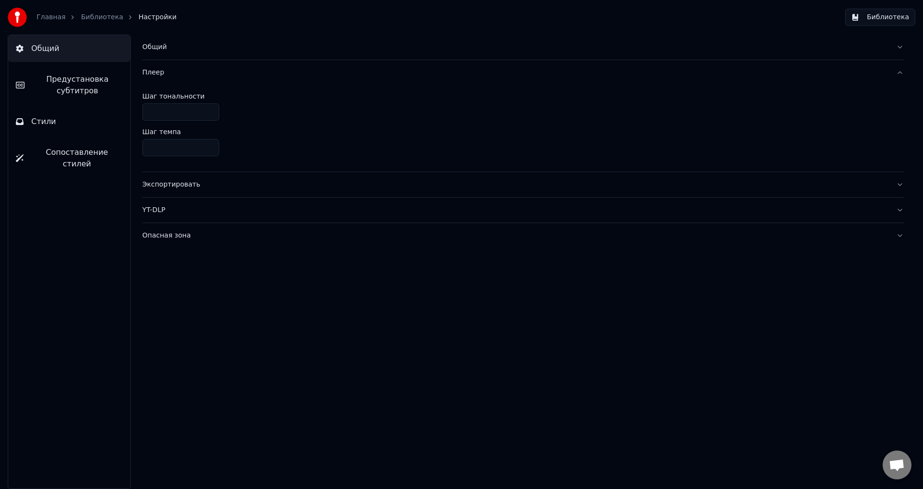
click at [161, 180] on div "Экспортировать" at bounding box center [515, 185] width 746 height 10
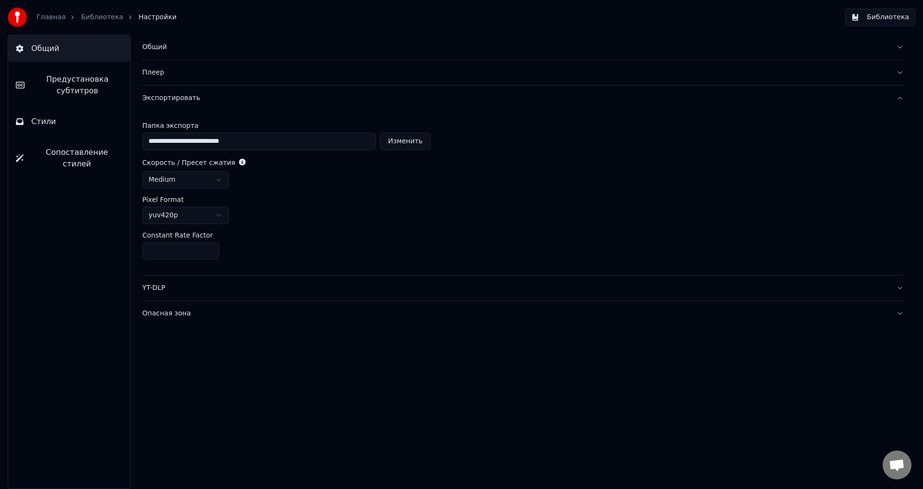
click at [151, 298] on button "YT-DLP" at bounding box center [523, 288] width 762 height 25
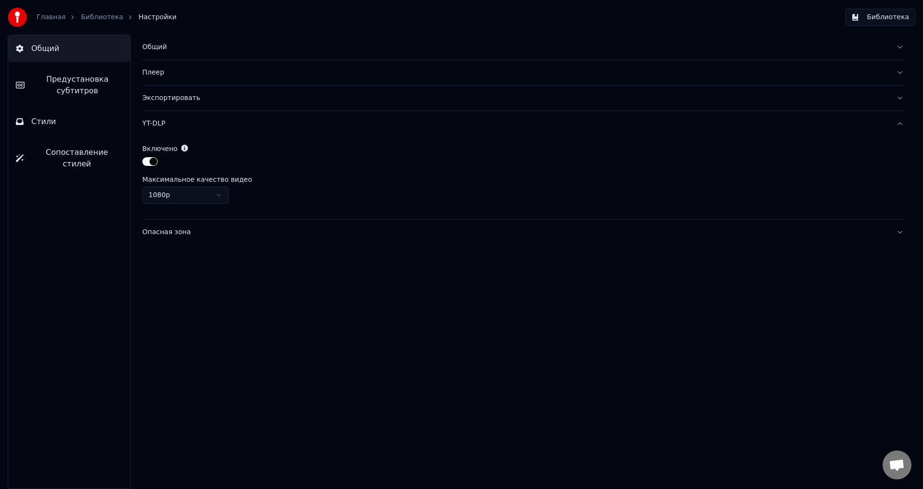
click at [172, 238] on button "Опасная зона" at bounding box center [523, 232] width 762 height 25
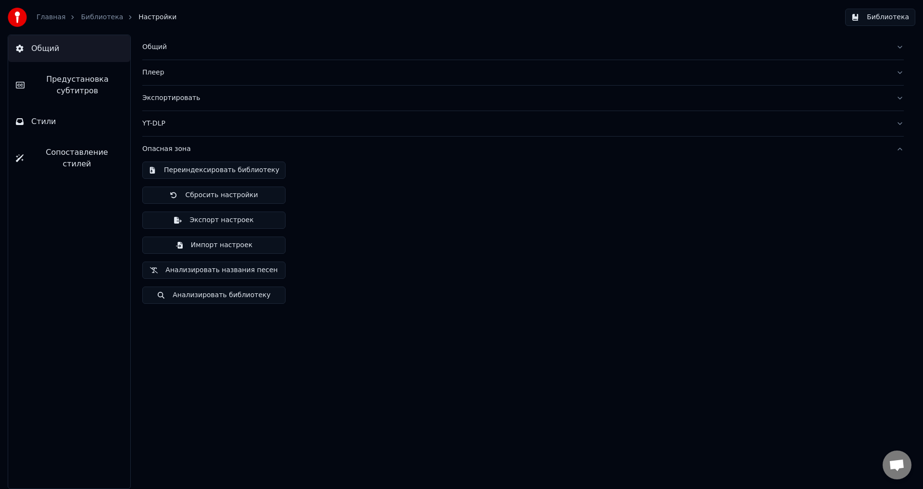
click at [315, 215] on div "Переиндексировать библиотеку Сбросить настройки Экспорт настроек Импорт настрое…" at bounding box center [523, 237] width 762 height 150
click at [98, 19] on link "Библиотека" at bounding box center [102, 18] width 42 height 10
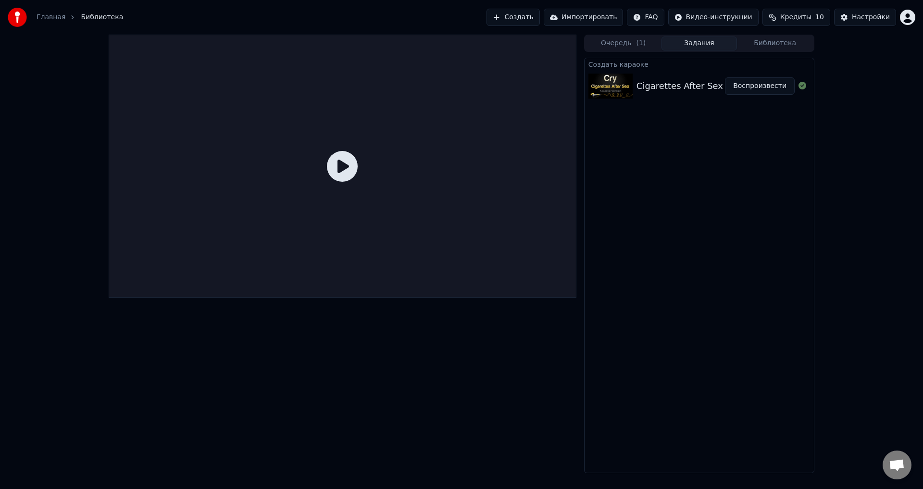
click at [374, 146] on div at bounding box center [343, 166] width 468 height 263
click at [627, 36] on div "Очередь ( 1 ) Задания Библиотека" at bounding box center [699, 43] width 230 height 17
click at [618, 42] on button "Очередь ( 1 )" at bounding box center [624, 44] width 76 height 14
click at [687, 42] on button "Задания" at bounding box center [700, 44] width 76 height 14
click at [638, 46] on span "( 1 )" at bounding box center [641, 43] width 10 height 10
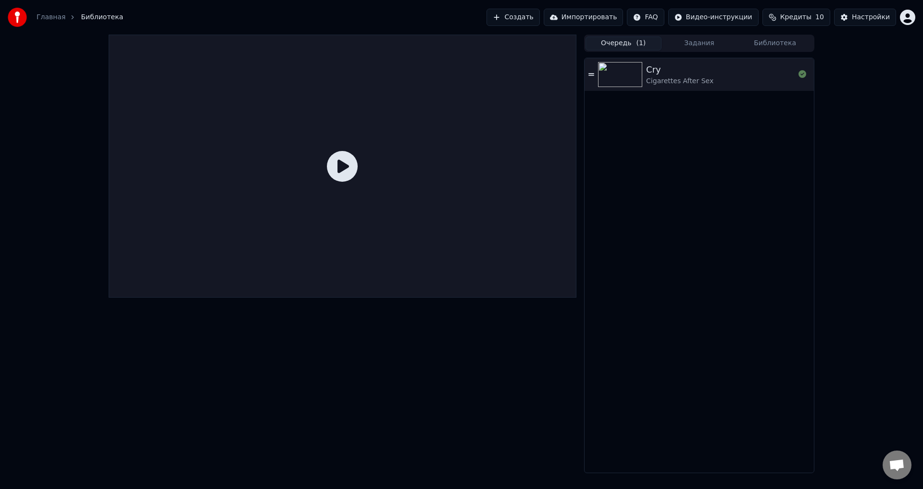
click at [697, 48] on button "Задания" at bounding box center [700, 44] width 76 height 14
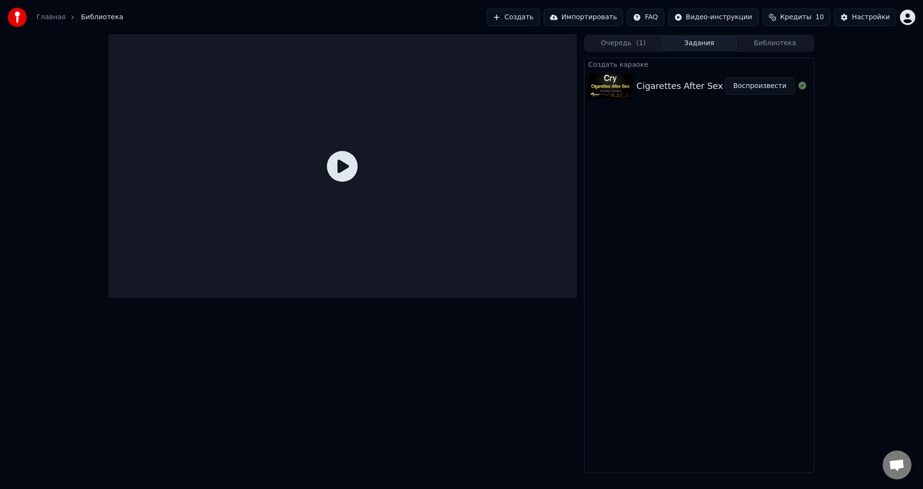
click at [750, 46] on button "Библиотека" at bounding box center [775, 44] width 76 height 14
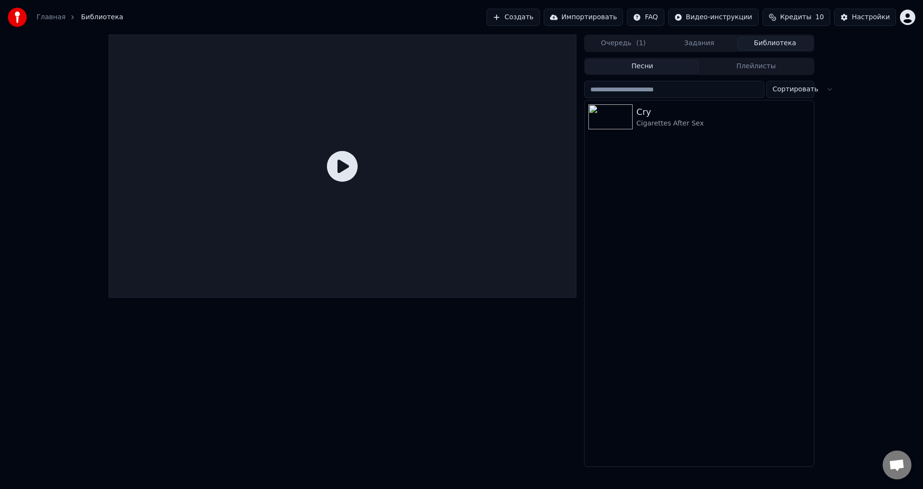
drag, startPoint x: 668, startPoint y: 44, endPoint x: 651, endPoint y: 45, distance: 16.9
click at [667, 44] on button "Задания" at bounding box center [700, 44] width 76 height 14
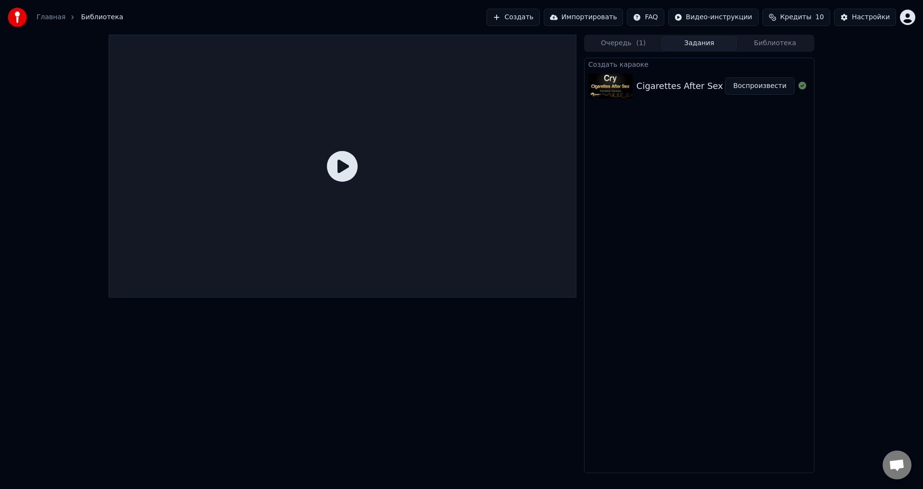
click at [624, 43] on button "Очередь ( 1 )" at bounding box center [624, 44] width 76 height 14
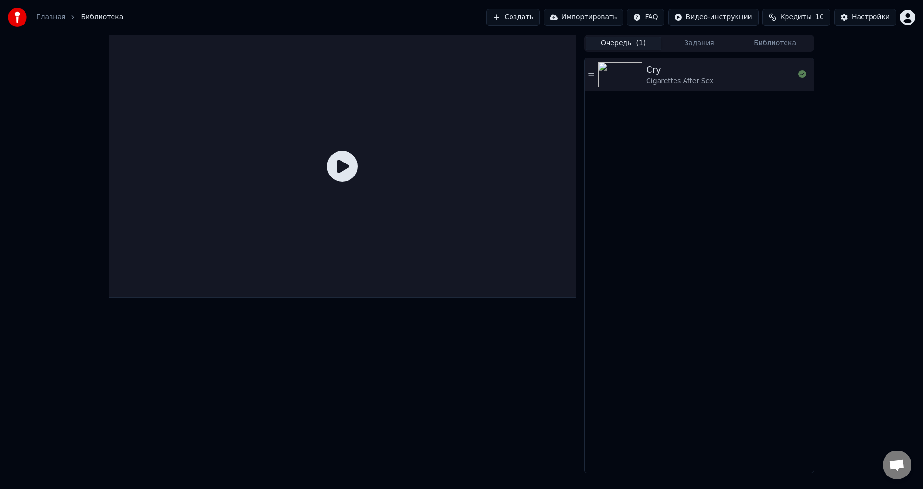
click at [658, 78] on div "Cigarettes After Sex" at bounding box center [679, 81] width 67 height 10
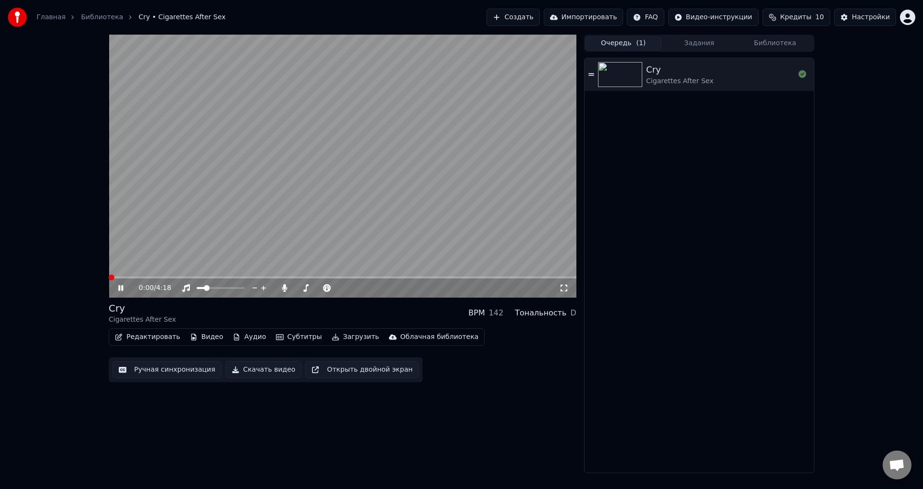
click at [229, 204] on video at bounding box center [343, 166] width 468 height 263
click at [328, 241] on video at bounding box center [343, 166] width 468 height 263
click at [270, 207] on video at bounding box center [343, 166] width 468 height 263
click at [261, 193] on video at bounding box center [343, 166] width 468 height 263
drag, startPoint x: 149, startPoint y: 274, endPoint x: 137, endPoint y: 274, distance: 12.0
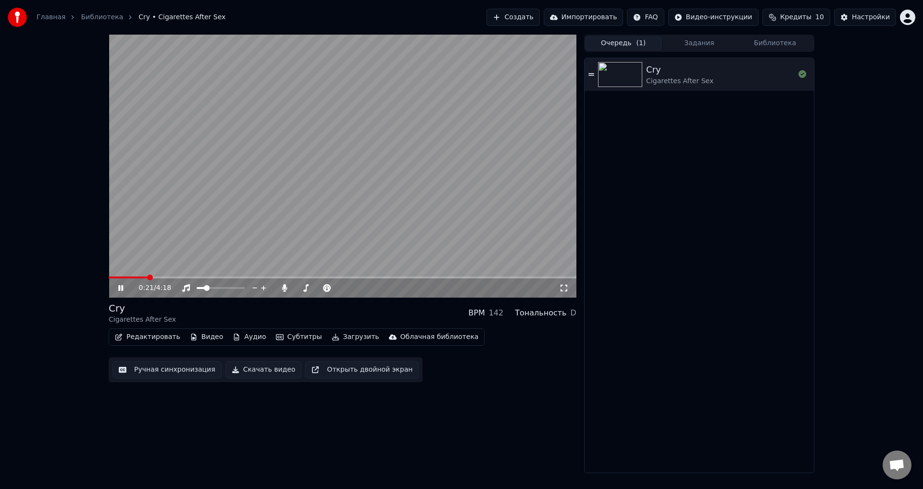
click at [137, 274] on video at bounding box center [343, 166] width 468 height 263
click at [150, 275] on span at bounding box center [153, 278] width 6 height 6
click at [203, 234] on video at bounding box center [343, 166] width 468 height 263
click at [118, 286] on icon at bounding box center [127, 288] width 23 height 8
click at [210, 290] on div at bounding box center [229, 288] width 77 height 10
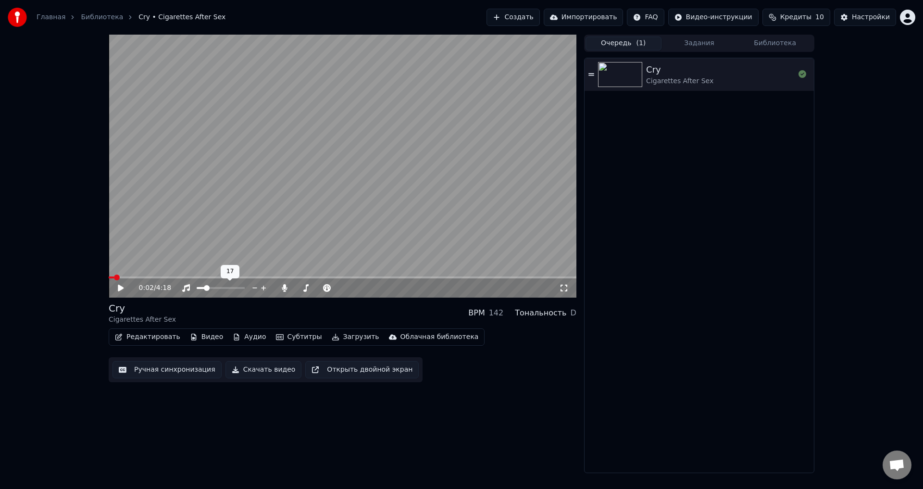
click at [271, 212] on video at bounding box center [343, 166] width 468 height 263
click at [339, 290] on span at bounding box center [341, 288] width 6 height 6
click at [354, 288] on div at bounding box center [370, 288] width 77 height 10
click at [362, 289] on span at bounding box center [362, 288] width 6 height 6
click at [248, 346] on div "Редактировать Видео Аудио Субтитры Загрузить Облачная библиотека" at bounding box center [297, 336] width 376 height 17
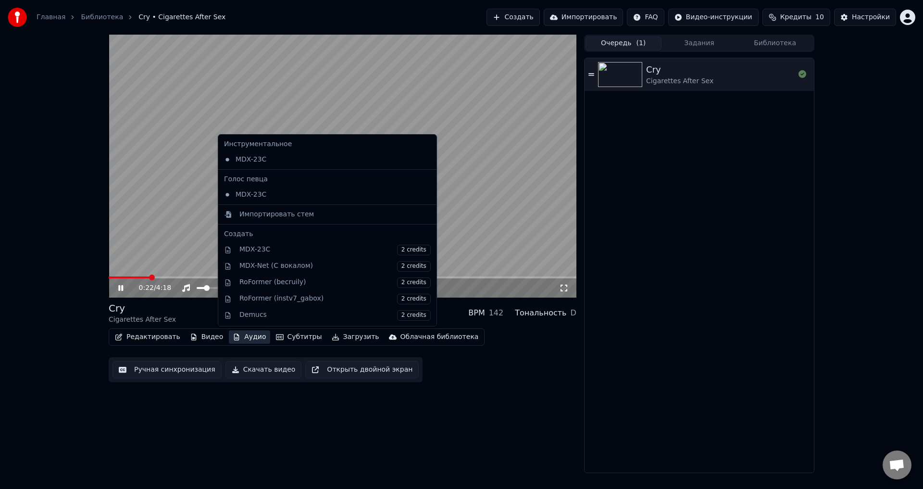
click at [247, 339] on button "Аудио" at bounding box center [249, 336] width 41 height 13
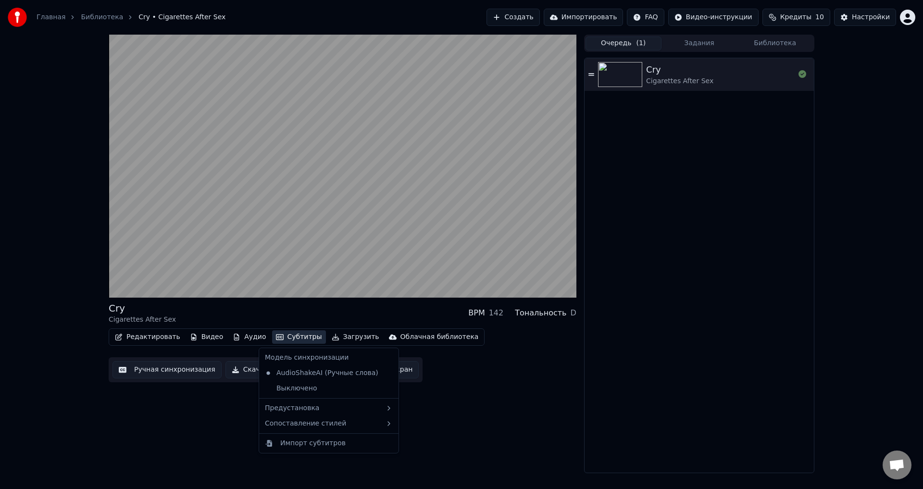
click at [287, 343] on button "Субтитры" at bounding box center [299, 336] width 54 height 13
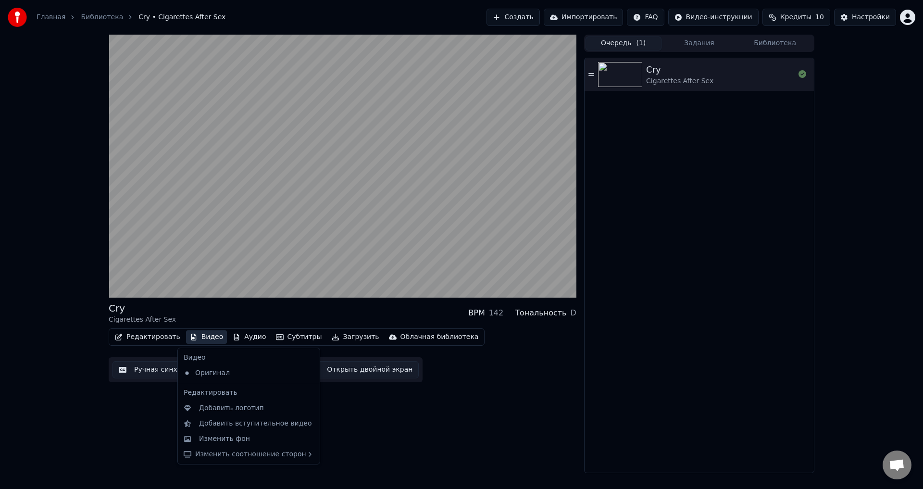
click at [194, 336] on button "Видео" at bounding box center [206, 336] width 41 height 13
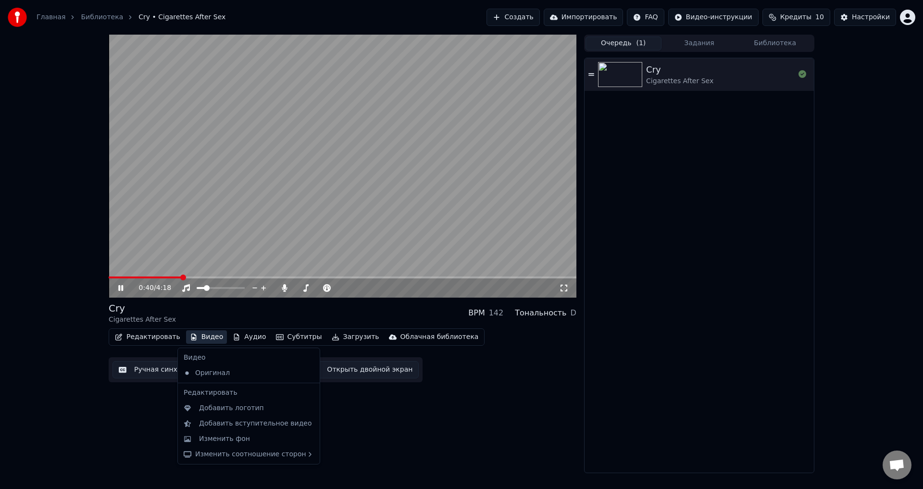
click at [200, 276] on video at bounding box center [343, 166] width 468 height 263
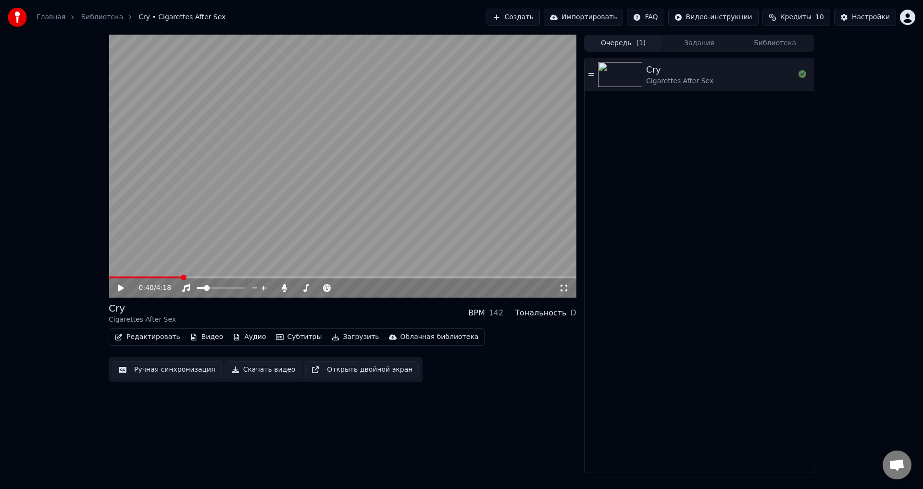
click at [199, 277] on span at bounding box center [343, 278] width 468 height 2
click at [266, 230] on video at bounding box center [343, 166] width 468 height 263
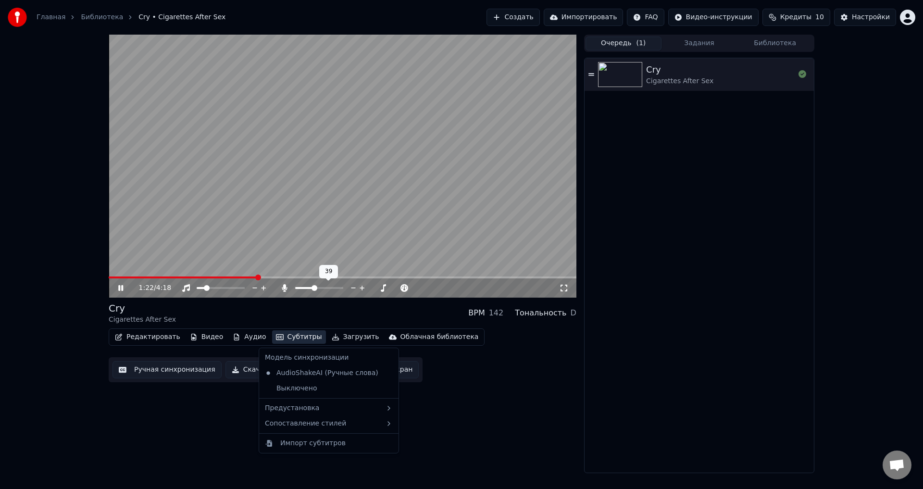
click at [287, 342] on button "Субтитры" at bounding box center [299, 336] width 54 height 13
click at [296, 388] on div "Выключено" at bounding box center [329, 388] width 136 height 15
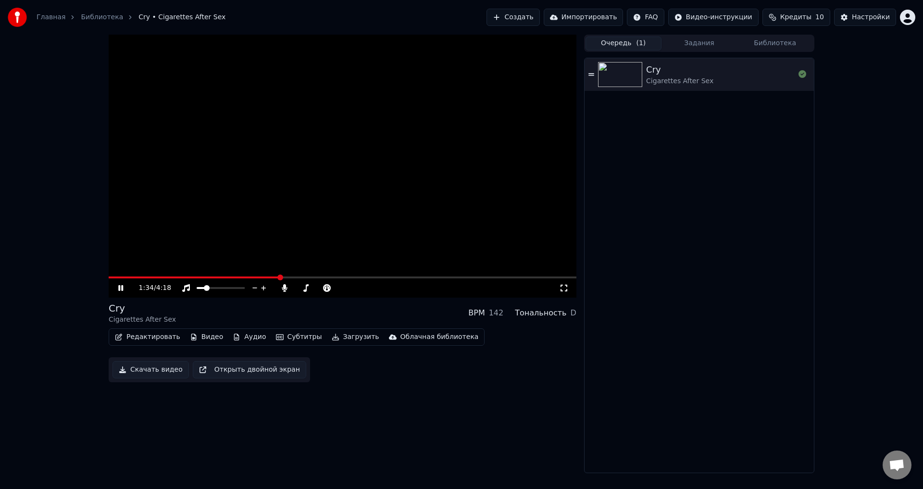
click at [244, 342] on button "Аудио" at bounding box center [249, 336] width 41 height 13
click at [416, 402] on div "Cry Cigarettes After Sex BPM 142 Тональность D Редактировать Видео Аудио Субтит…" at bounding box center [343, 254] width 468 height 439
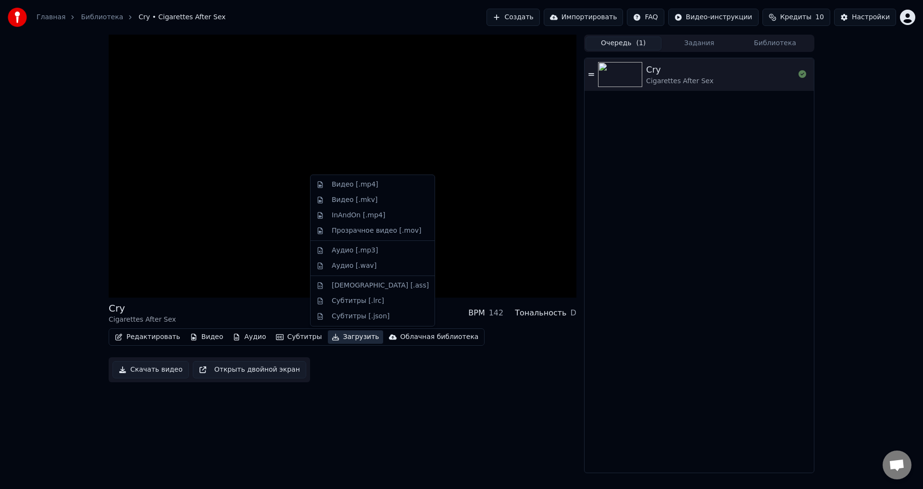
click at [332, 336] on button "Загрузить" at bounding box center [355, 336] width 55 height 13
click at [386, 252] on div "Аудио [.mp3]" at bounding box center [380, 251] width 97 height 10
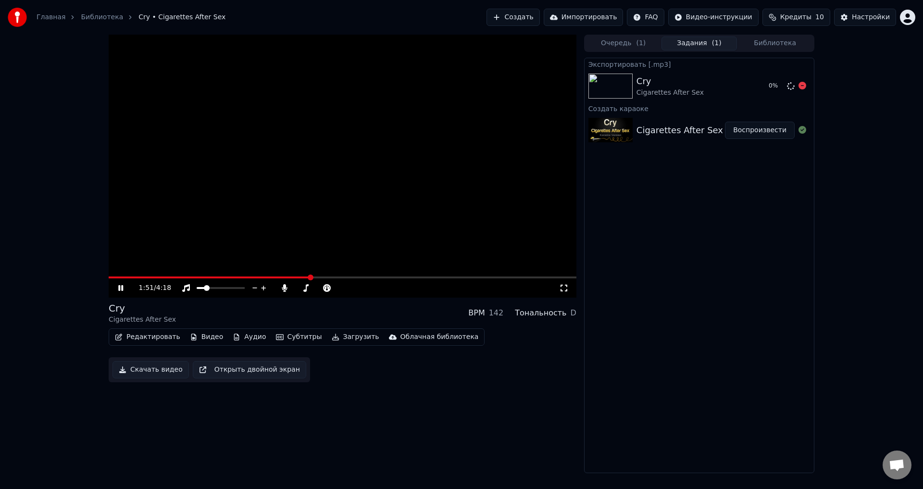
click at [629, 84] on img at bounding box center [611, 86] width 44 height 25
click at [123, 290] on icon at bounding box center [120, 288] width 5 height 6
click at [632, 40] on button "Очередь ( 1 )" at bounding box center [624, 44] width 76 height 14
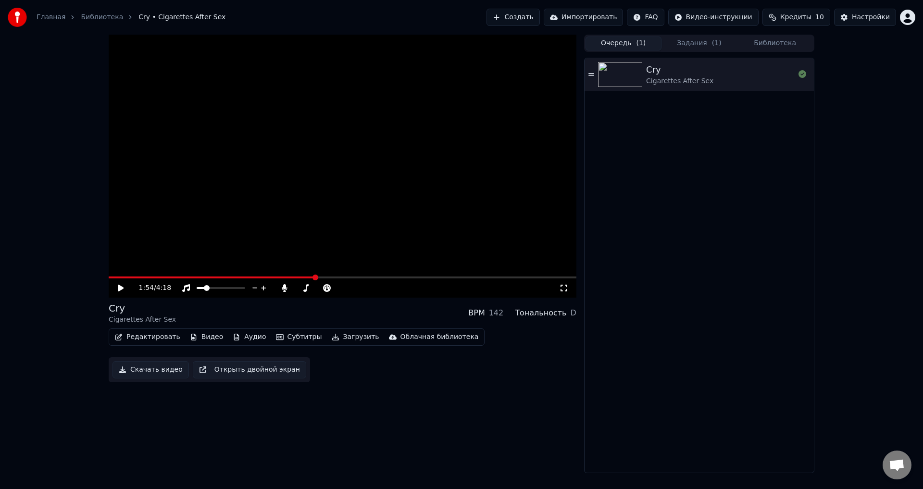
click at [684, 42] on button "Задания ( 1 )" at bounding box center [700, 44] width 76 height 14
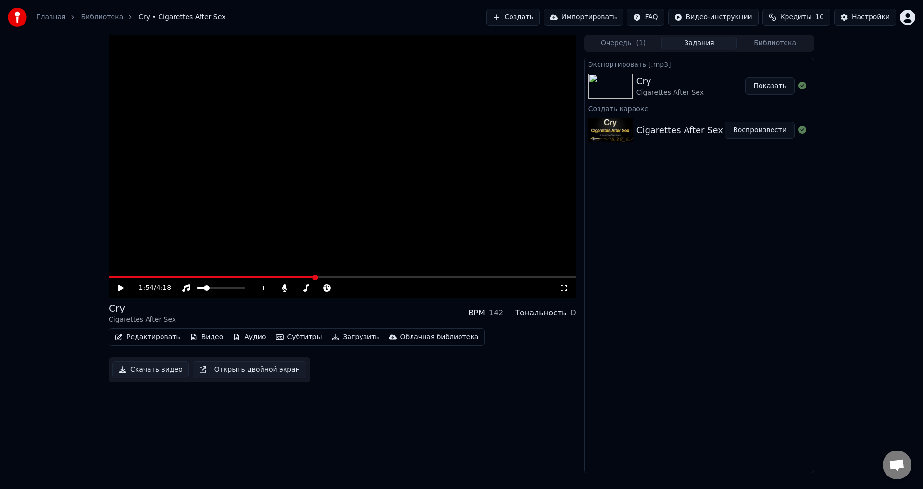
click at [764, 83] on button "Показать" at bounding box center [770, 85] width 50 height 17
drag, startPoint x: 472, startPoint y: 316, endPoint x: 482, endPoint y: 312, distance: 10.5
click at [477, 314] on div "Cry Cigarettes After Sex BPM 142 Тональность D" at bounding box center [343, 313] width 468 height 23
click at [482, 312] on div "BPM" at bounding box center [476, 313] width 16 height 12
click at [246, 329] on div "Редактировать Видео Аудио Субтитры Загрузить Облачная библиотека" at bounding box center [297, 336] width 376 height 17
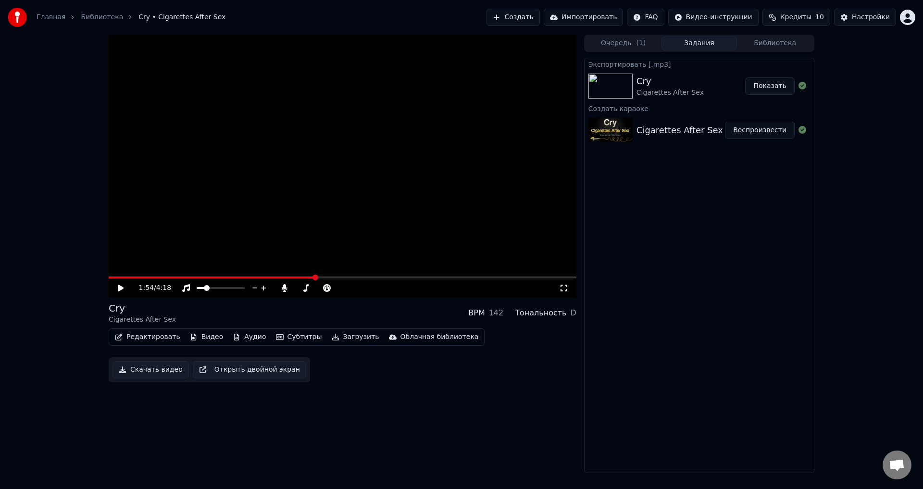
click at [245, 334] on button "Аудио" at bounding box center [249, 336] width 41 height 13
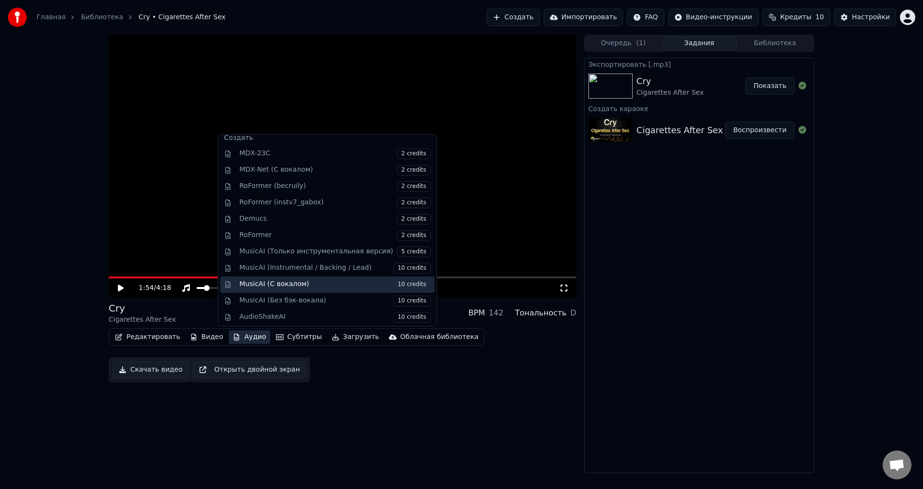
scroll to position [98, 0]
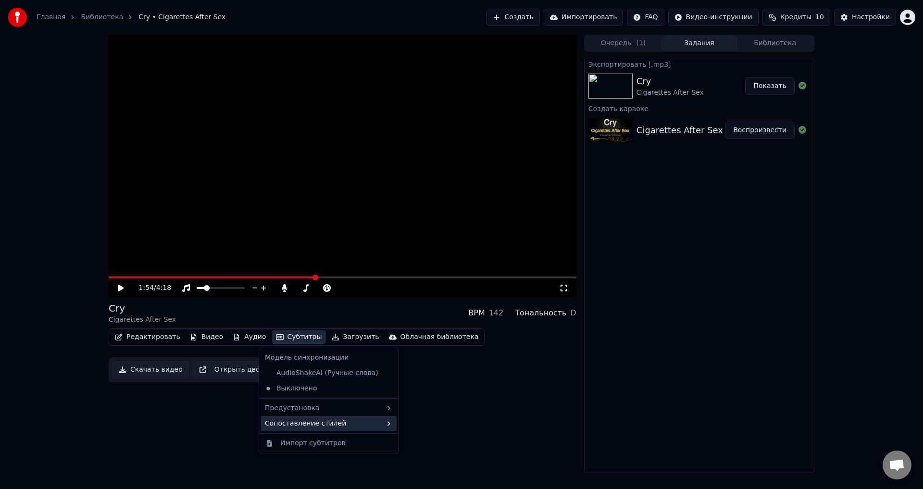
click at [360, 423] on div "Сопоставление стилей" at bounding box center [329, 423] width 136 height 15
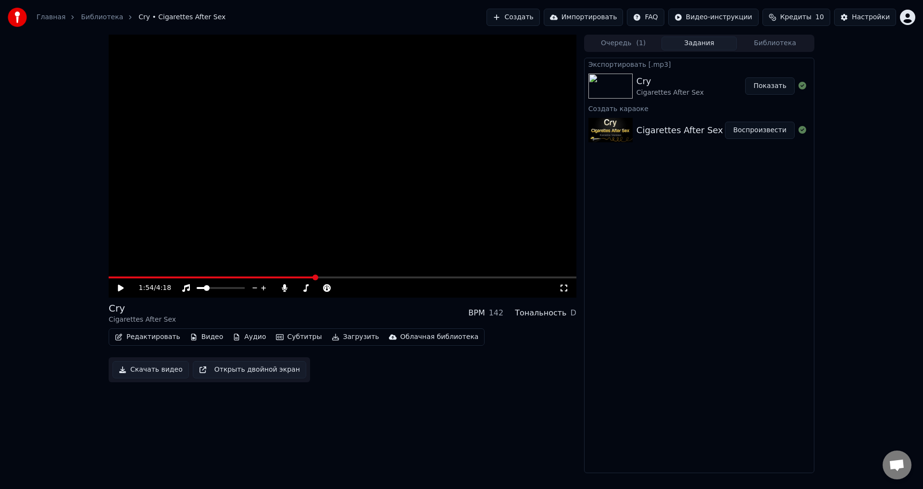
click at [453, 395] on div "1:54 / 4:18 Cry Cigarettes After Sex BPM 142 Тональность D Редактировать Видео …" at bounding box center [343, 254] width 468 height 439
click at [807, 20] on span "Кредиты" at bounding box center [795, 18] width 31 height 10
drag, startPoint x: 806, startPoint y: 20, endPoint x: 833, endPoint y: 15, distance: 27.4
click at [808, 20] on span "Кредиты" at bounding box center [795, 18] width 31 height 10
click at [843, 18] on button "Настройки" at bounding box center [865, 17] width 62 height 17
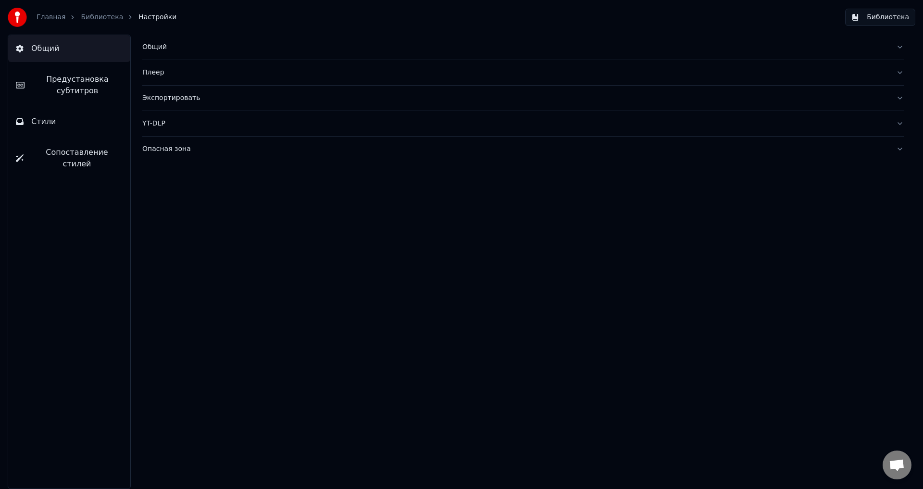
click at [43, 89] on span "Предустановка субтитров" at bounding box center [77, 85] width 90 height 23
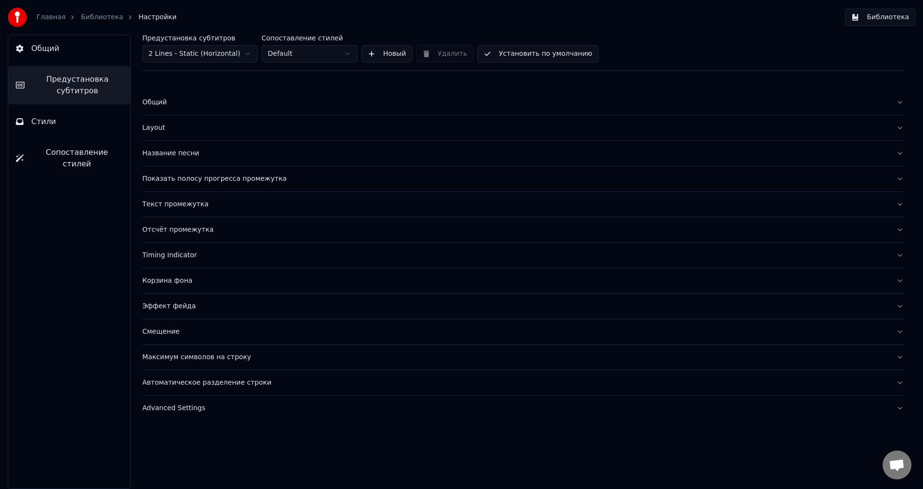
click at [63, 132] on button "Стили" at bounding box center [69, 121] width 122 height 27
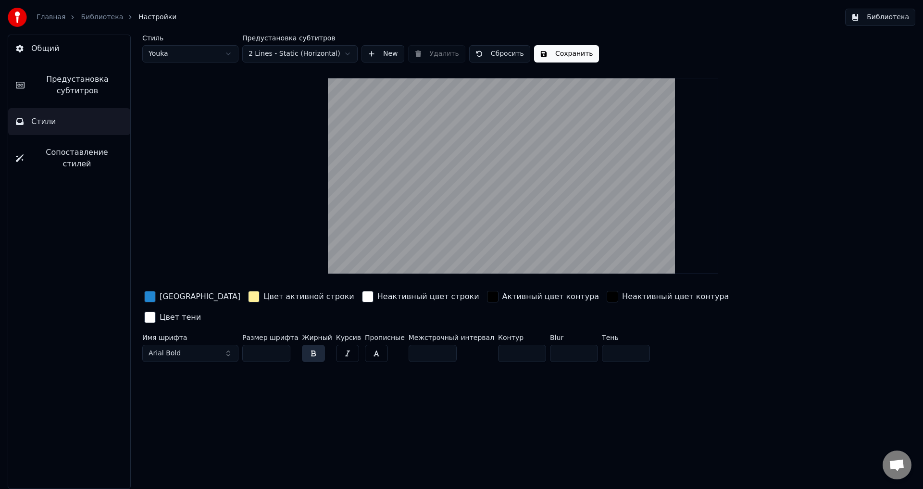
click at [80, 156] on span "Сопоставление стилей" at bounding box center [76, 158] width 91 height 23
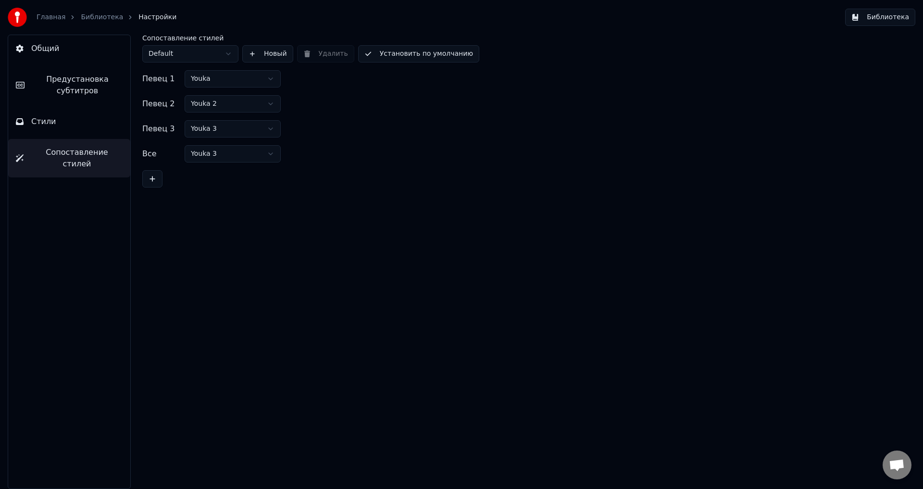
click at [82, 54] on button "Общий" at bounding box center [69, 48] width 122 height 27
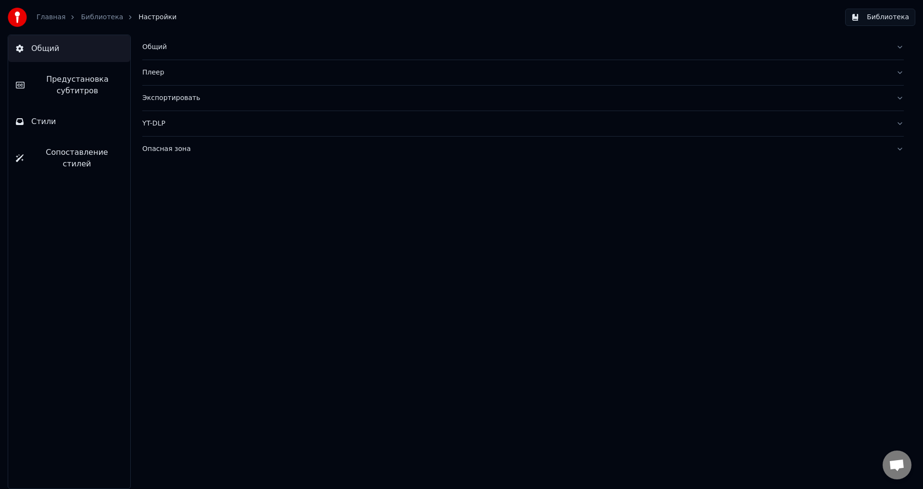
click at [156, 47] on div "Общий" at bounding box center [515, 47] width 746 height 10
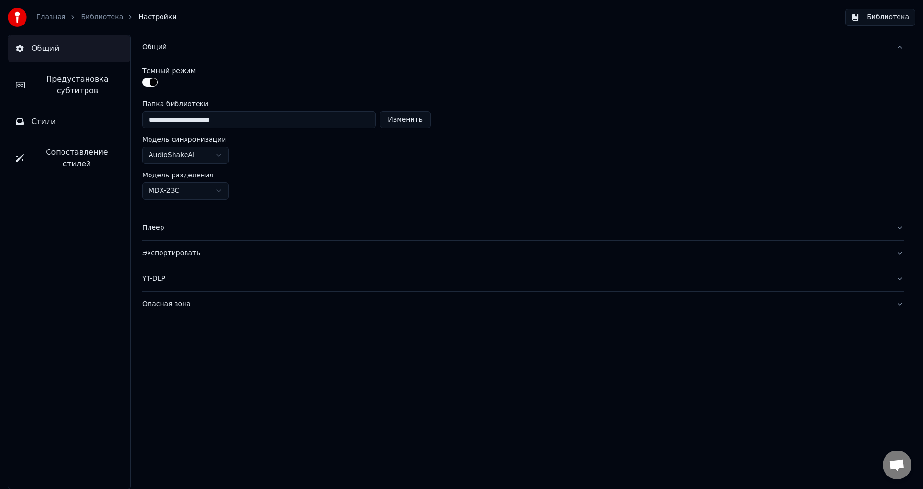
click at [170, 157] on html "**********" at bounding box center [461, 244] width 923 height 489
drag, startPoint x: 170, startPoint y: 159, endPoint x: 188, endPoint y: 159, distance: 18.3
click at [172, 159] on html "**********" at bounding box center [461, 244] width 923 height 489
click at [179, 184] on html "**********" at bounding box center [461, 244] width 923 height 489
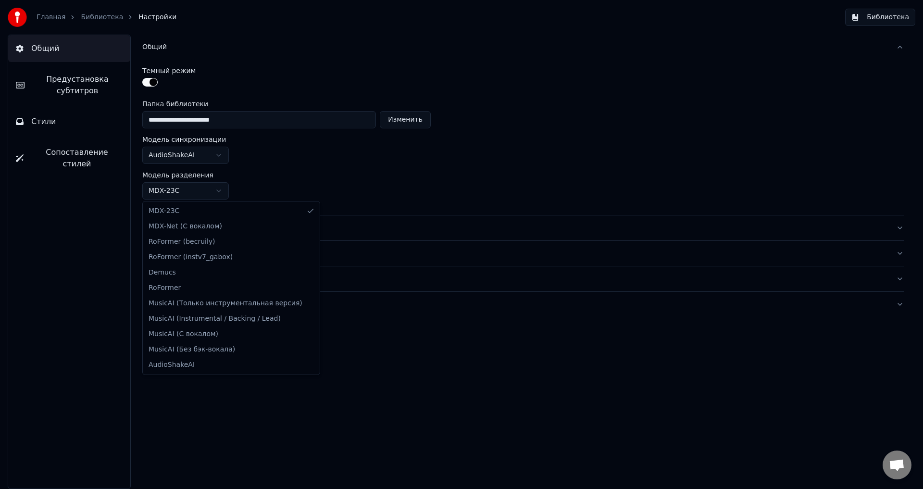
click at [180, 188] on html "**********" at bounding box center [461, 244] width 923 height 489
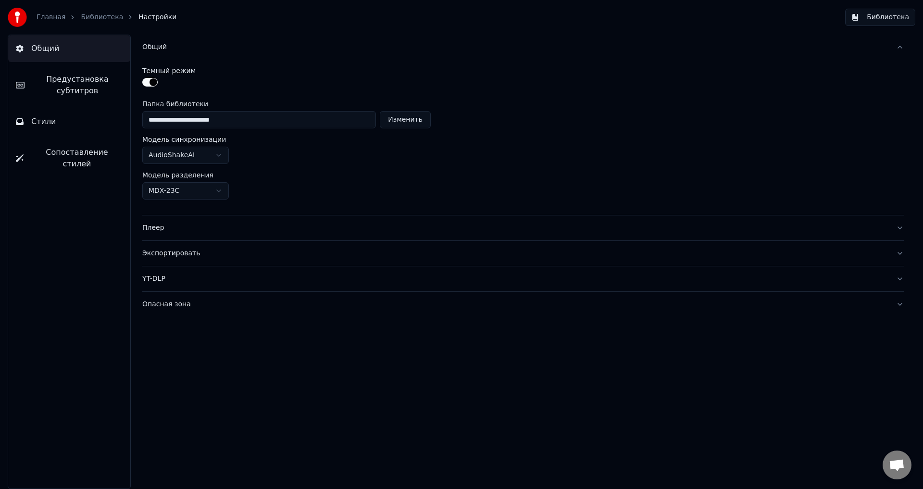
click at [167, 236] on button "Плеер" at bounding box center [523, 227] width 762 height 25
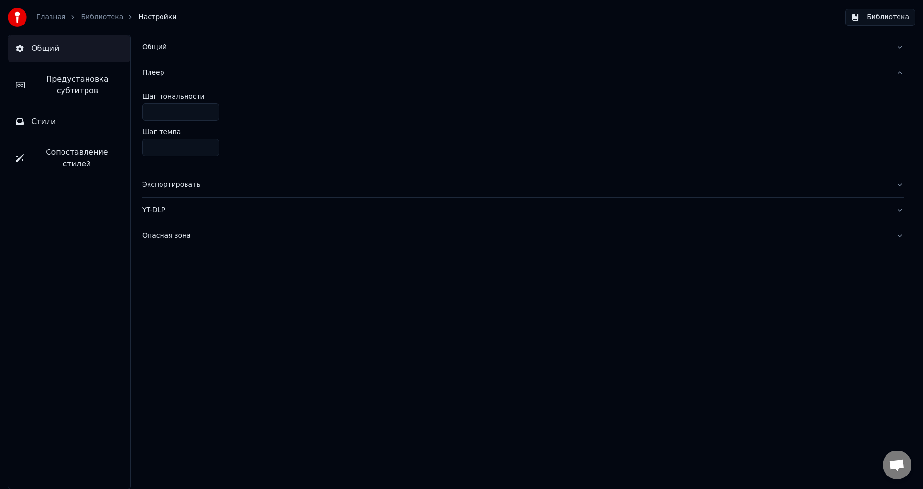
click at [153, 196] on button "Экспортировать" at bounding box center [523, 184] width 762 height 25
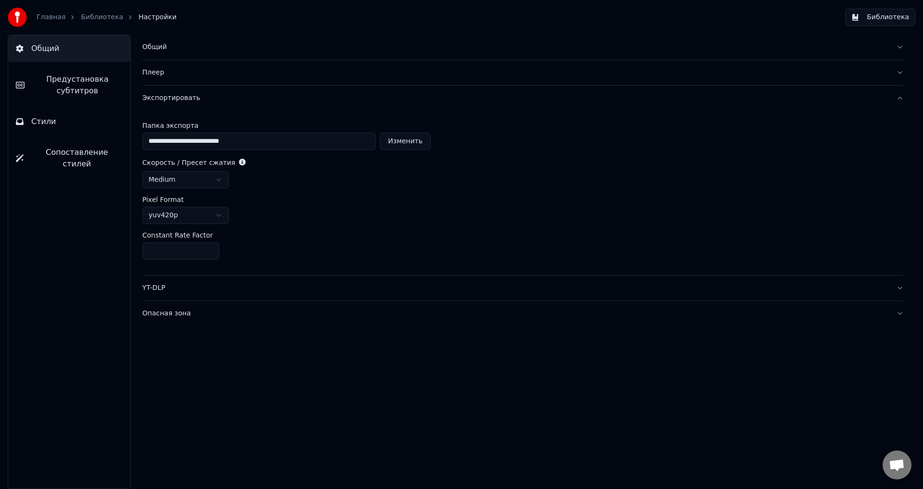
click at [174, 214] on html "**********" at bounding box center [461, 244] width 923 height 489
click at [175, 214] on html "**********" at bounding box center [461, 244] width 923 height 489
click at [188, 177] on html "**********" at bounding box center [461, 244] width 923 height 489
click at [165, 316] on div "Опасная зона" at bounding box center [515, 314] width 746 height 10
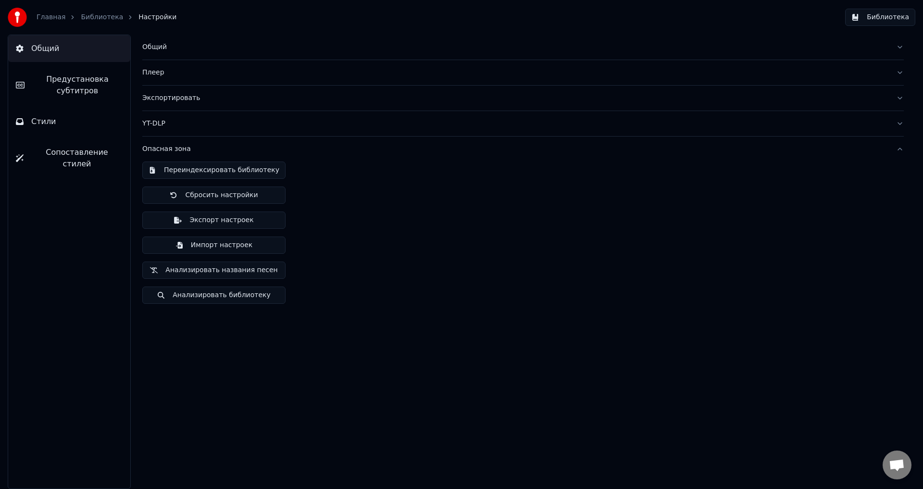
click at [883, 19] on button "Библиотека" at bounding box center [880, 17] width 70 height 17
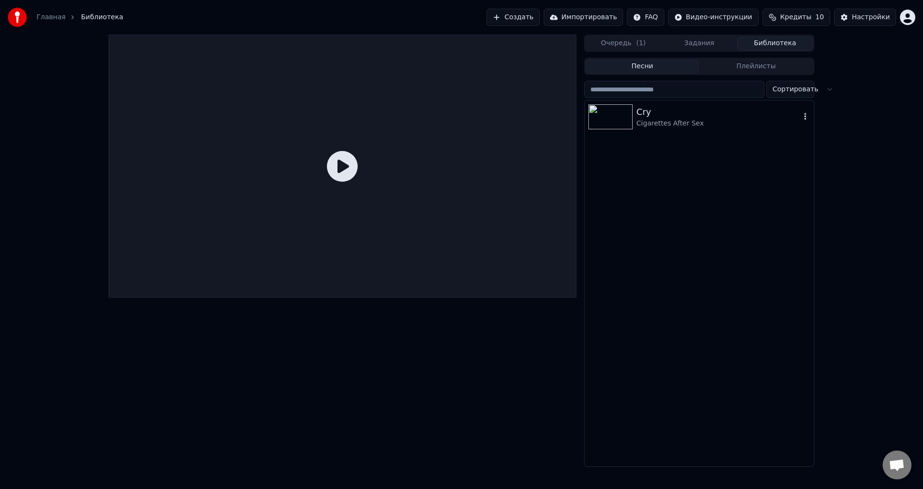
drag, startPoint x: 639, startPoint y: 122, endPoint x: 656, endPoint y: 119, distance: 17.5
click at [800, 119] on div "Cigarettes After Sex" at bounding box center [719, 124] width 164 height 10
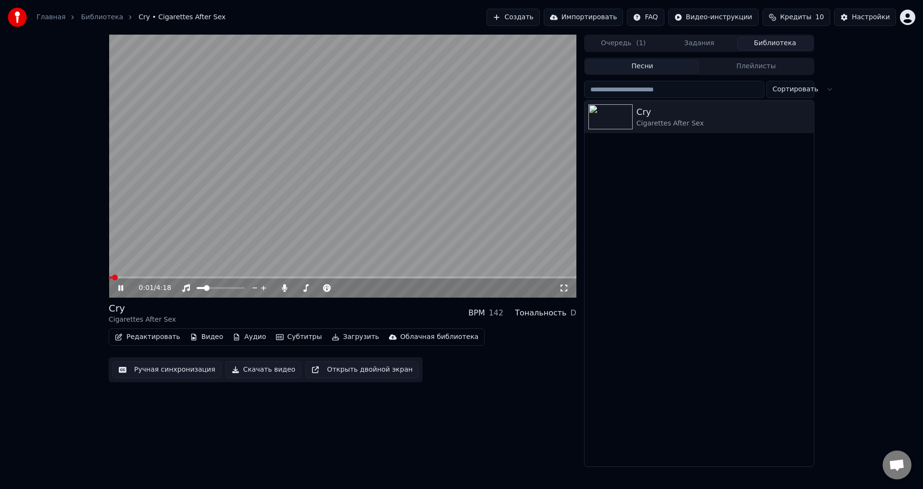
click at [116, 288] on div "0:01 / 4:18" at bounding box center [343, 288] width 460 height 10
drag, startPoint x: 117, startPoint y: 287, endPoint x: 129, endPoint y: 288, distance: 12.6
click at [118, 287] on icon at bounding box center [127, 288] width 23 height 8
click at [47, 15] on link "Главная" at bounding box center [51, 18] width 29 height 10
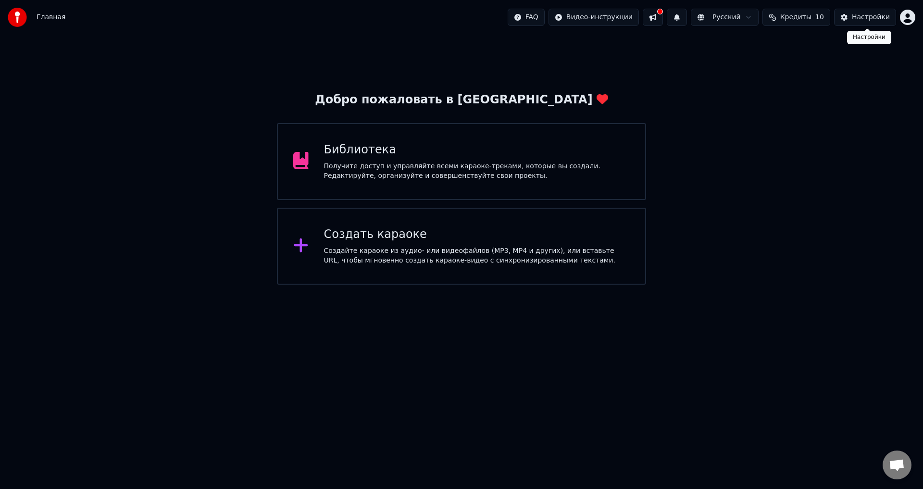
click at [865, 18] on div "Настройки" at bounding box center [871, 18] width 38 height 10
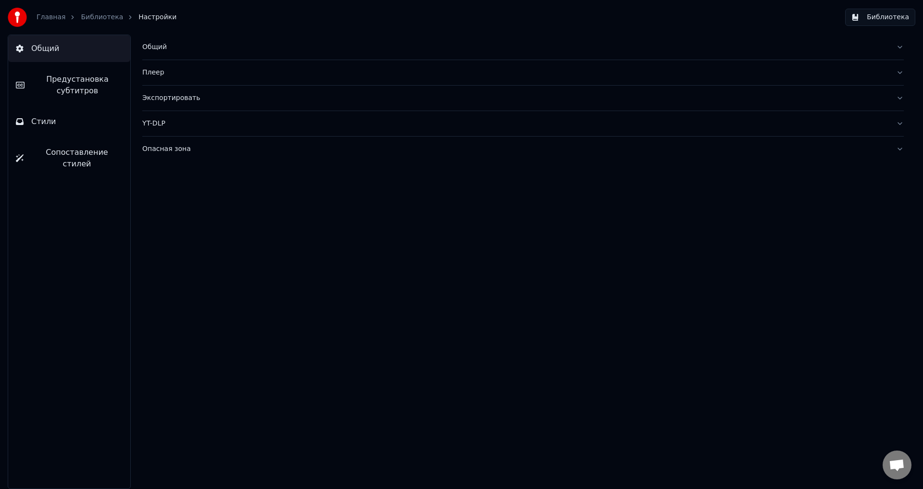
click at [53, 15] on link "Главная" at bounding box center [51, 18] width 29 height 10
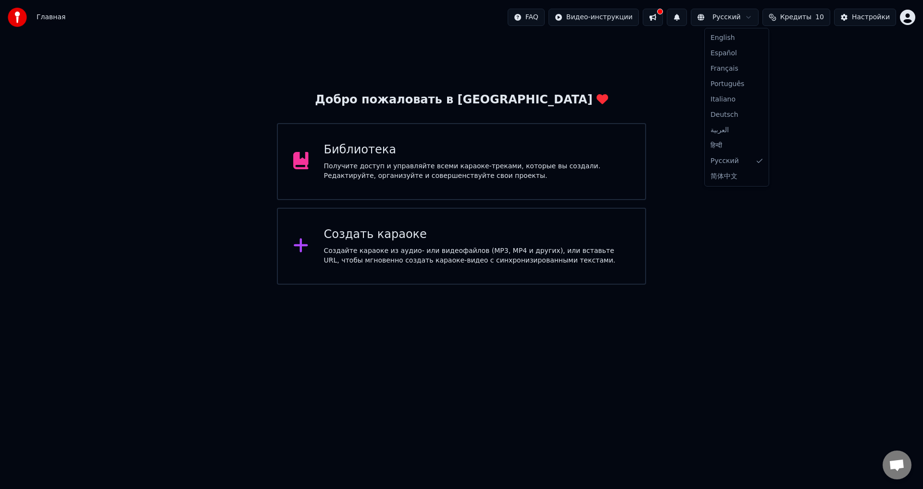
click at [717, 16] on html "Главная FAQ Видео-инструкции Русский Кредиты 10 Настройки Добро пожаловать в Yo…" at bounding box center [461, 142] width 923 height 285
click at [599, 21] on html "Главная FAQ Видео-инструкции Русский Кредиты 10 Настройки Добро пожаловать в Yo…" at bounding box center [461, 142] width 923 height 285
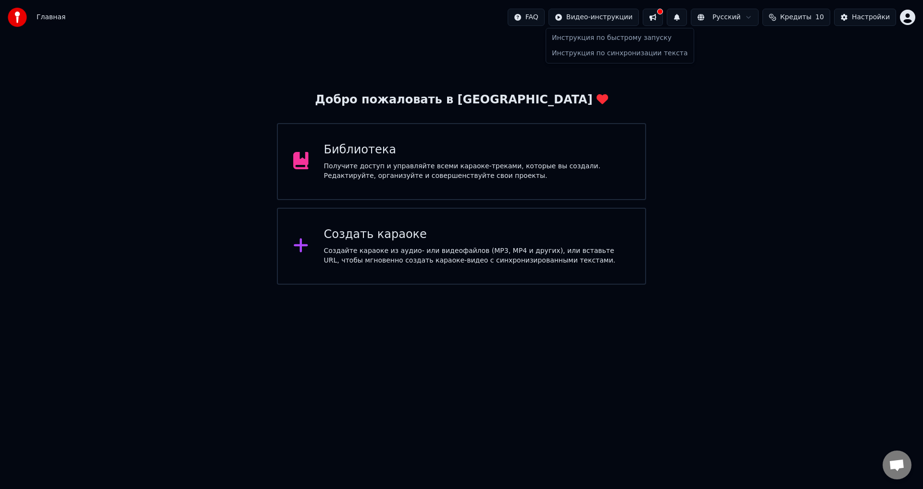
click at [309, 174] on html "Главная FAQ Видео-инструкции Русский Кредиты 10 Настройки Добро пожаловать в Yo…" at bounding box center [461, 142] width 923 height 285
click at [322, 168] on div "Библиотека Получите доступ и управляйте всеми караоке-треками, которые вы созда…" at bounding box center [461, 161] width 369 height 77
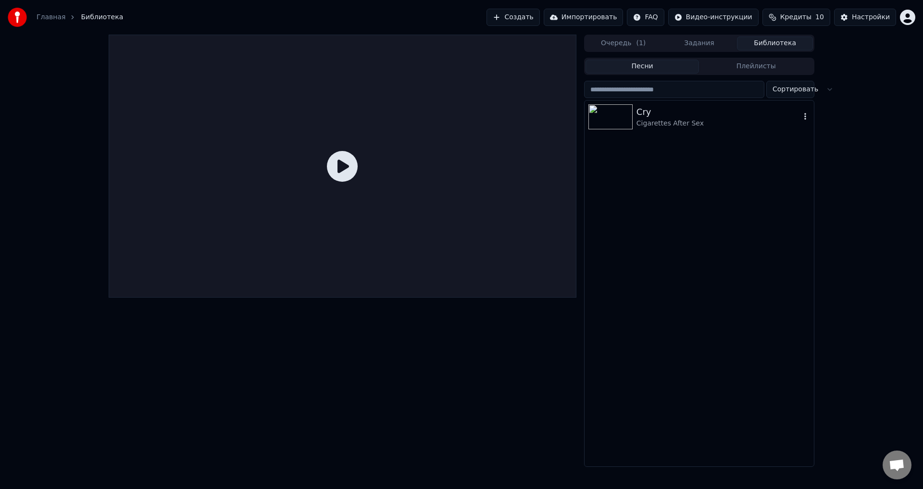
click at [804, 113] on icon "button" at bounding box center [806, 117] width 10 height 8
click at [704, 198] on div "Cry Cigarettes After Sex" at bounding box center [699, 284] width 229 height 366
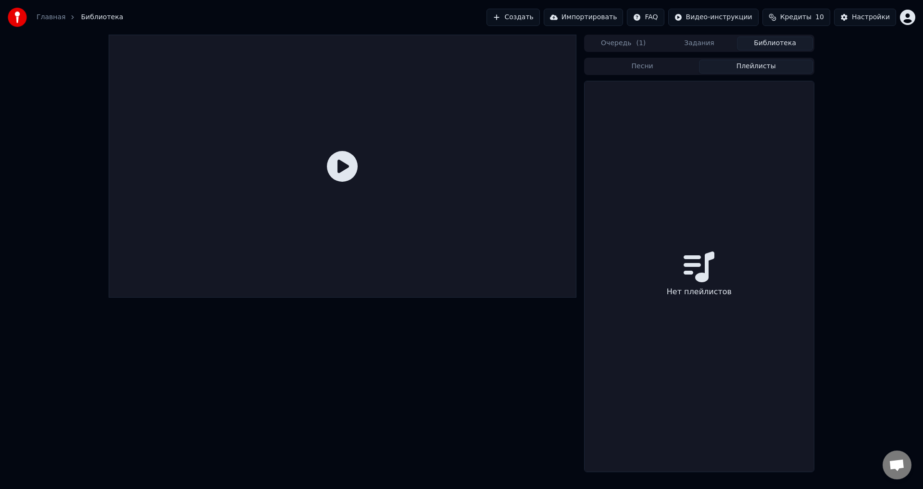
click at [739, 64] on button "Плейлисты" at bounding box center [756, 67] width 114 height 14
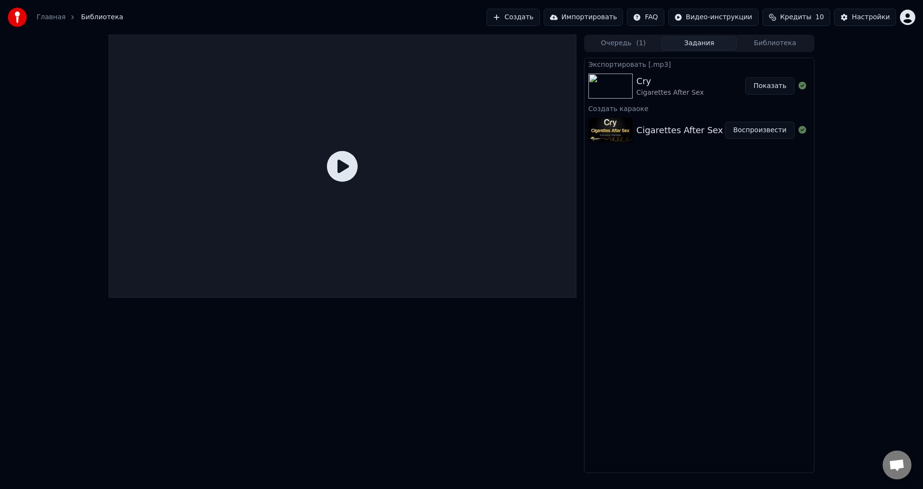
click at [678, 43] on button "Задания" at bounding box center [700, 44] width 76 height 14
click at [638, 46] on span "( 1 )" at bounding box center [641, 43] width 10 height 10
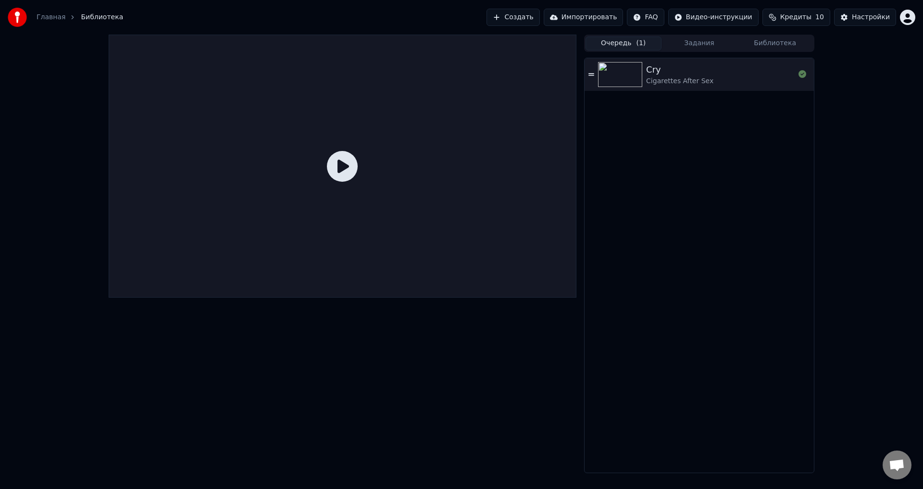
click at [0, 139] on div "Очередь ( 1 ) Задания Библиотека Cry Cigarettes After Sex" at bounding box center [461, 254] width 923 height 439
